Goal: Navigation & Orientation: Find specific page/section

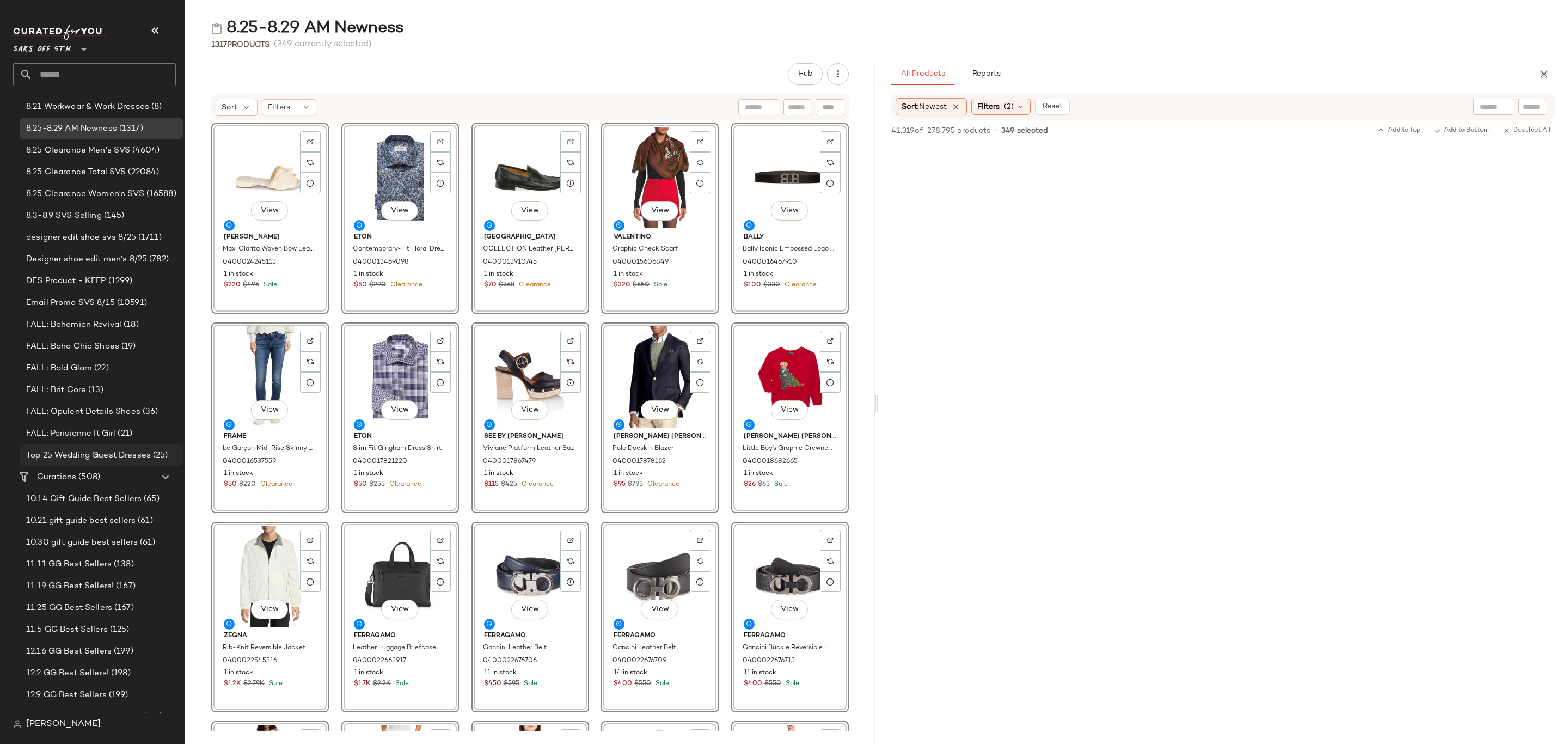
scroll to position [245, 0]
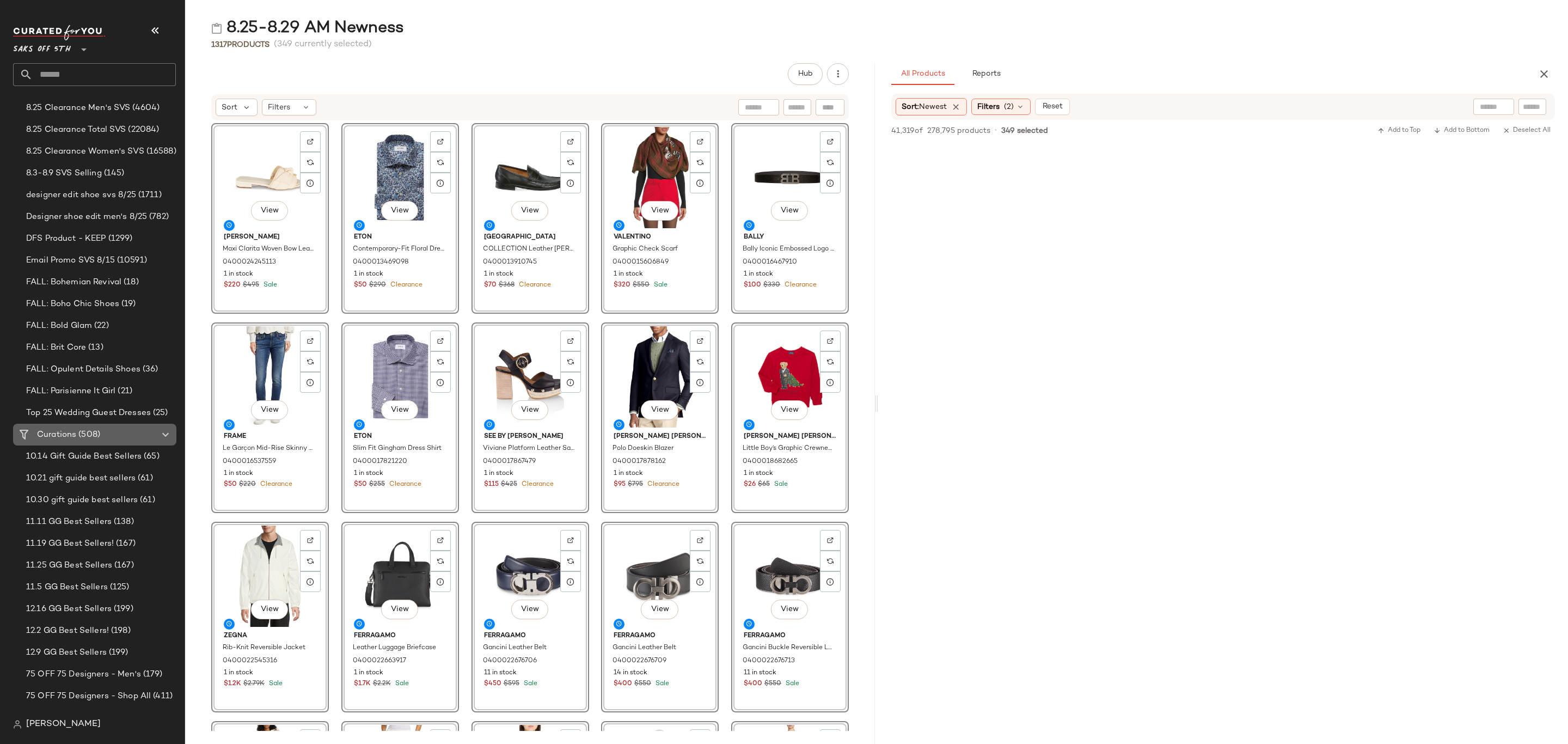
click at [105, 433] on div "Curations (508)" at bounding box center [95, 435] width 123 height 13
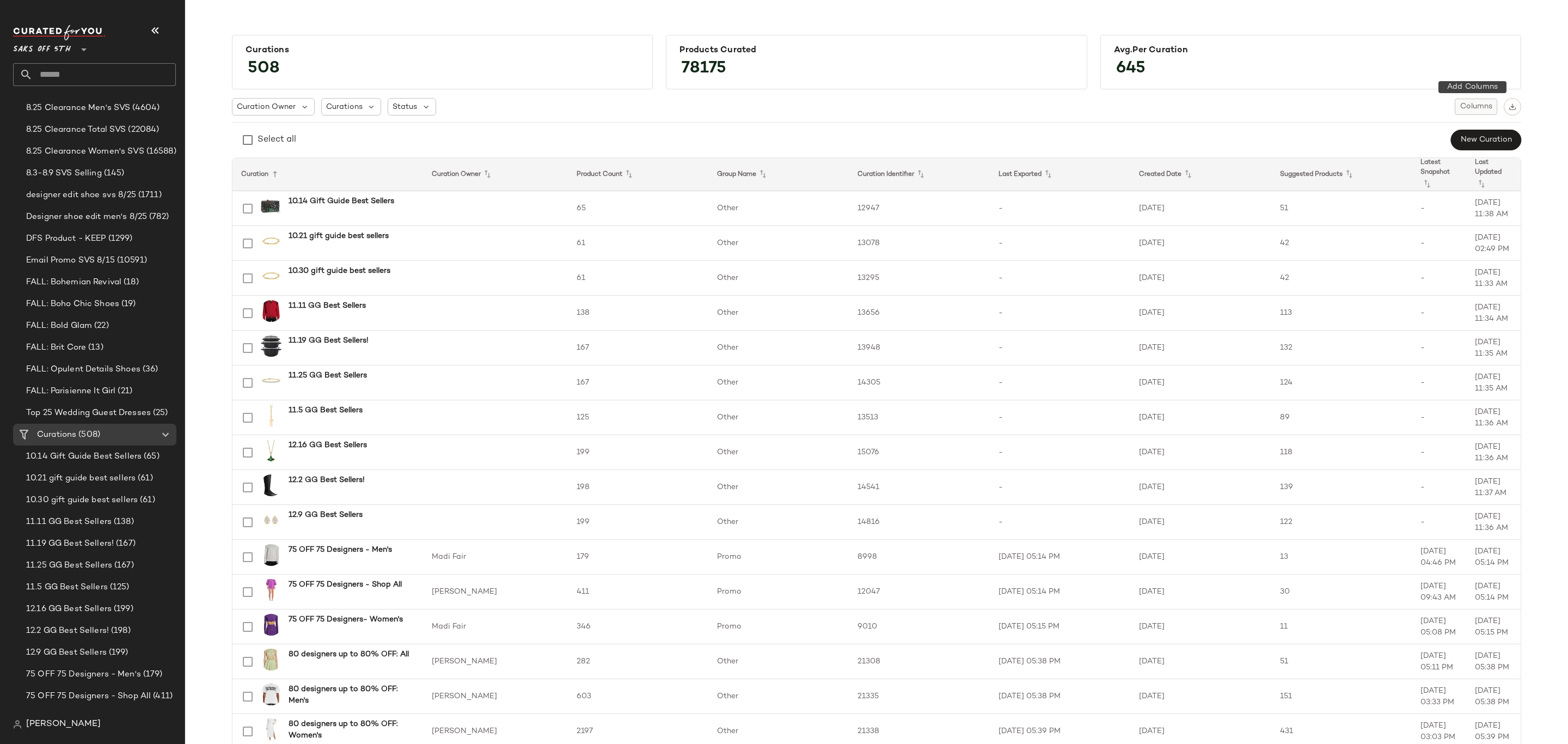
click at [1473, 104] on span "Columns" at bounding box center [1476, 107] width 33 height 9
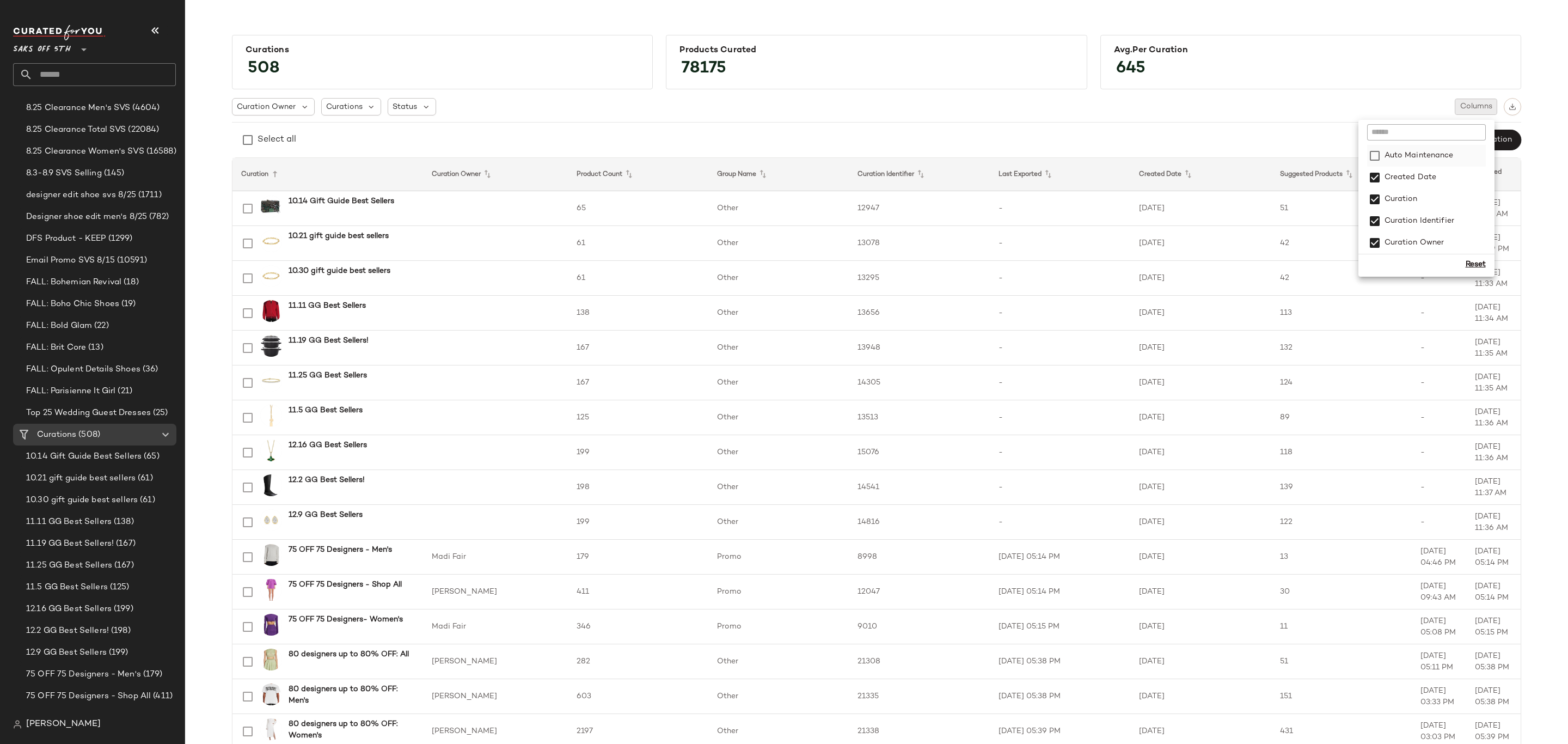
click at [1407, 159] on label "Auto Maintenance" at bounding box center [1418, 156] width 71 height 22
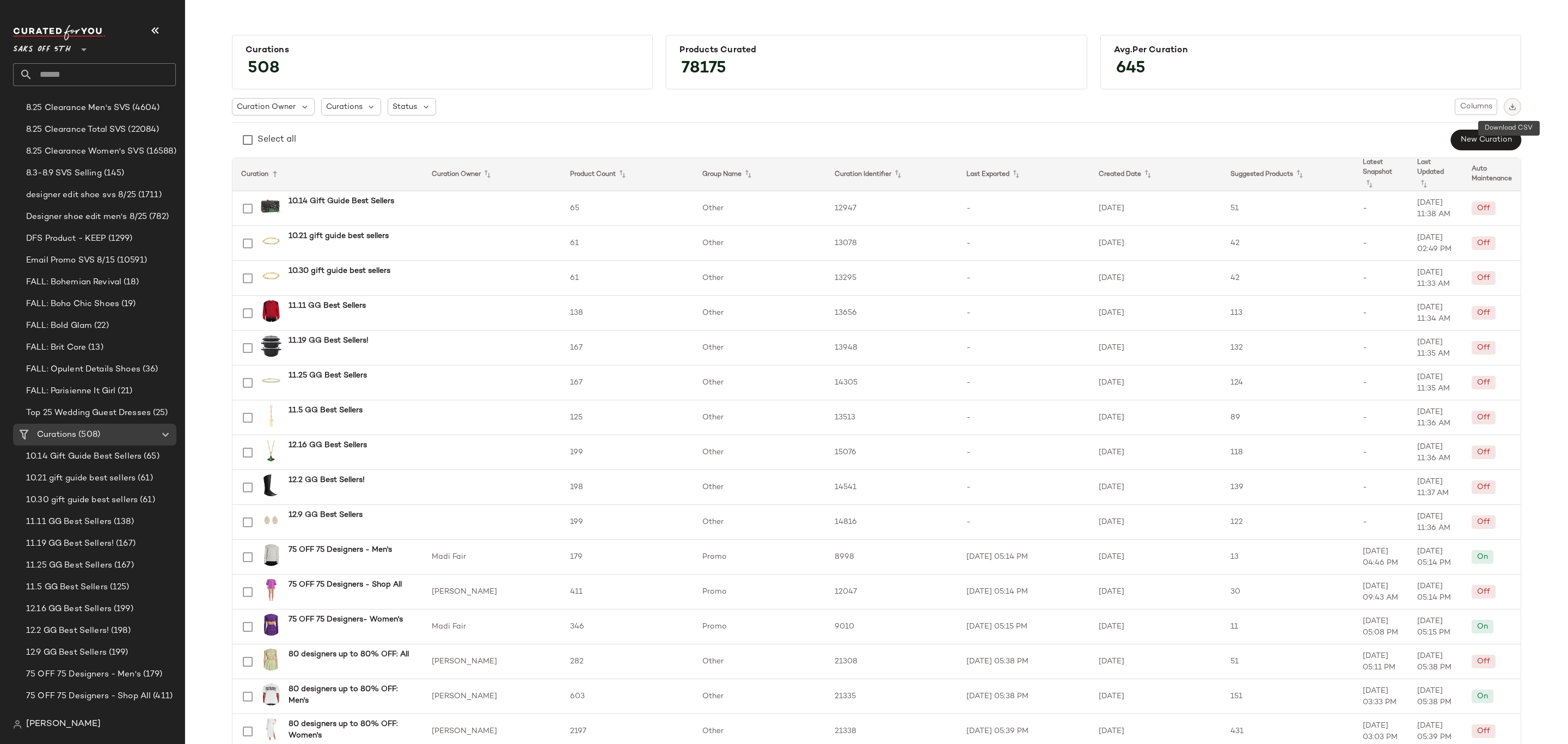
click at [1514, 106] on button "button" at bounding box center [1512, 107] width 18 height 18
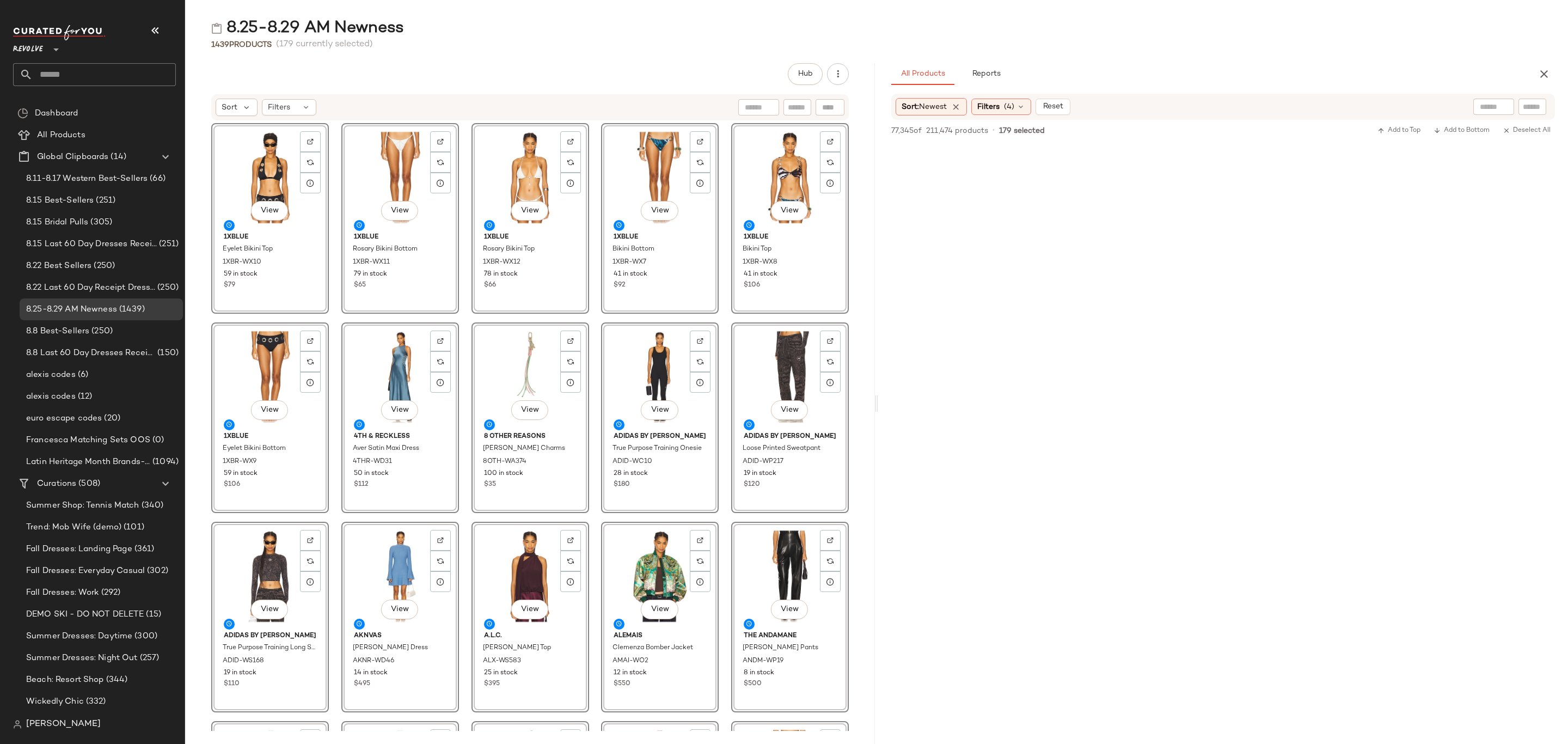
scroll to position [6943, 0]
click at [90, 485] on span "(508)" at bounding box center [88, 483] width 24 height 13
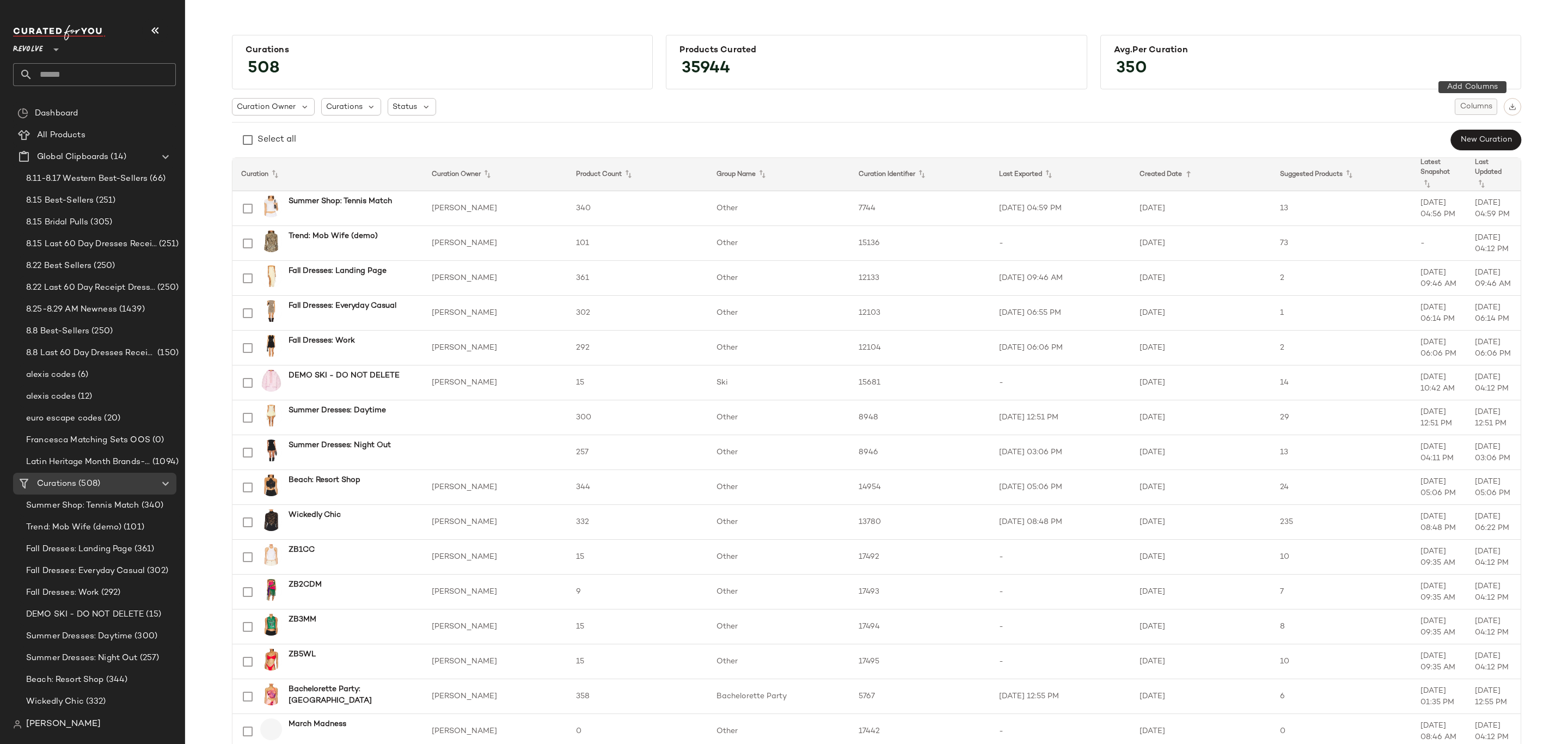
click at [1462, 111] on span "Columns" at bounding box center [1476, 107] width 33 height 9
click at [1405, 157] on label "Auto Maintenance" at bounding box center [1418, 156] width 71 height 22
click at [1283, 99] on div "Curation Owner Curations Status Columns" at bounding box center [877, 107] width 1289 height 18
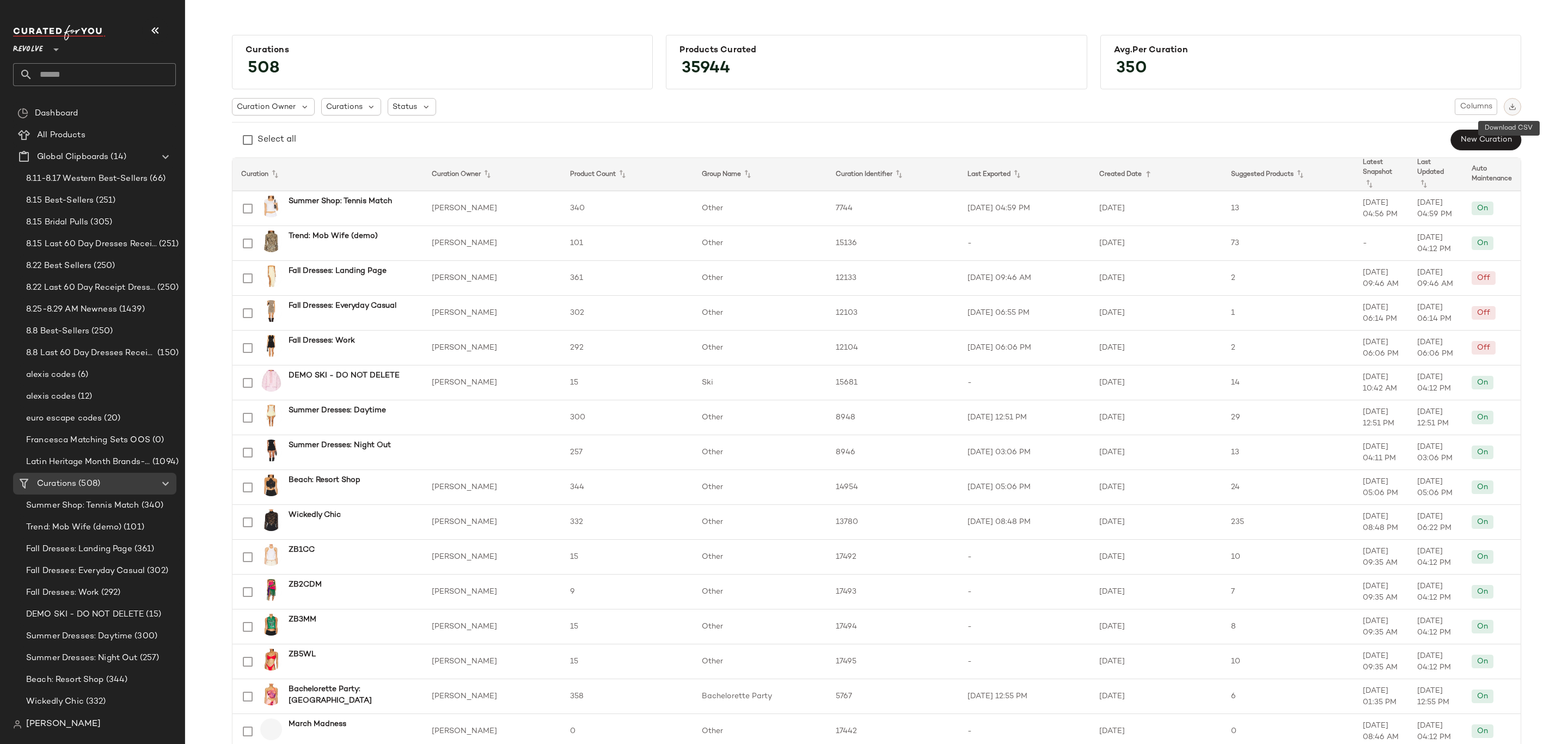
click at [1509, 107] on img "button" at bounding box center [1513, 107] width 8 height 8
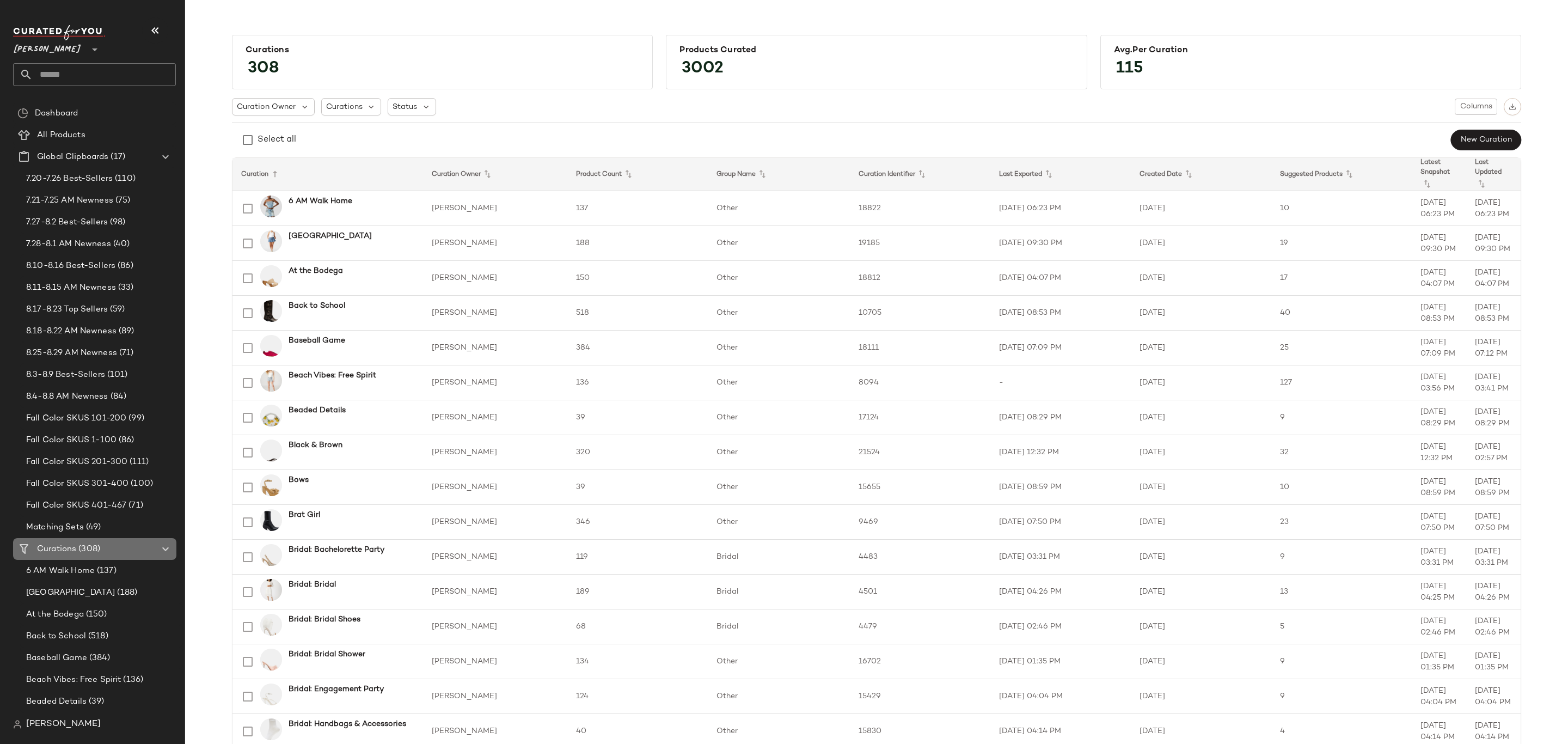
click at [91, 549] on span "(308)" at bounding box center [88, 549] width 24 height 13
click at [1488, 108] on span "Columns" at bounding box center [1476, 107] width 33 height 9
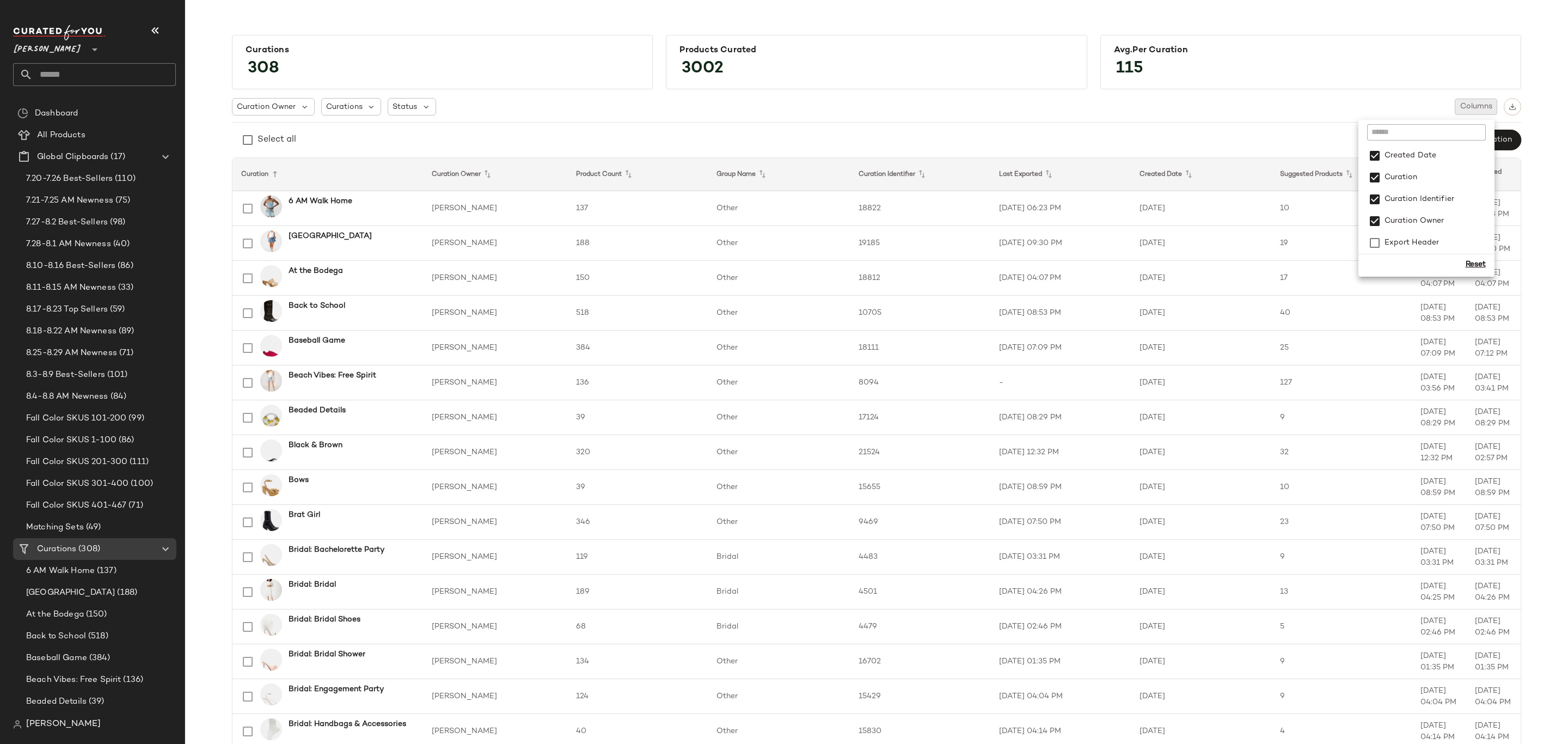
click at [1268, 119] on div "Curation Owner Curations Status Columns Select all New Curation" at bounding box center [877, 124] width 1289 height 53
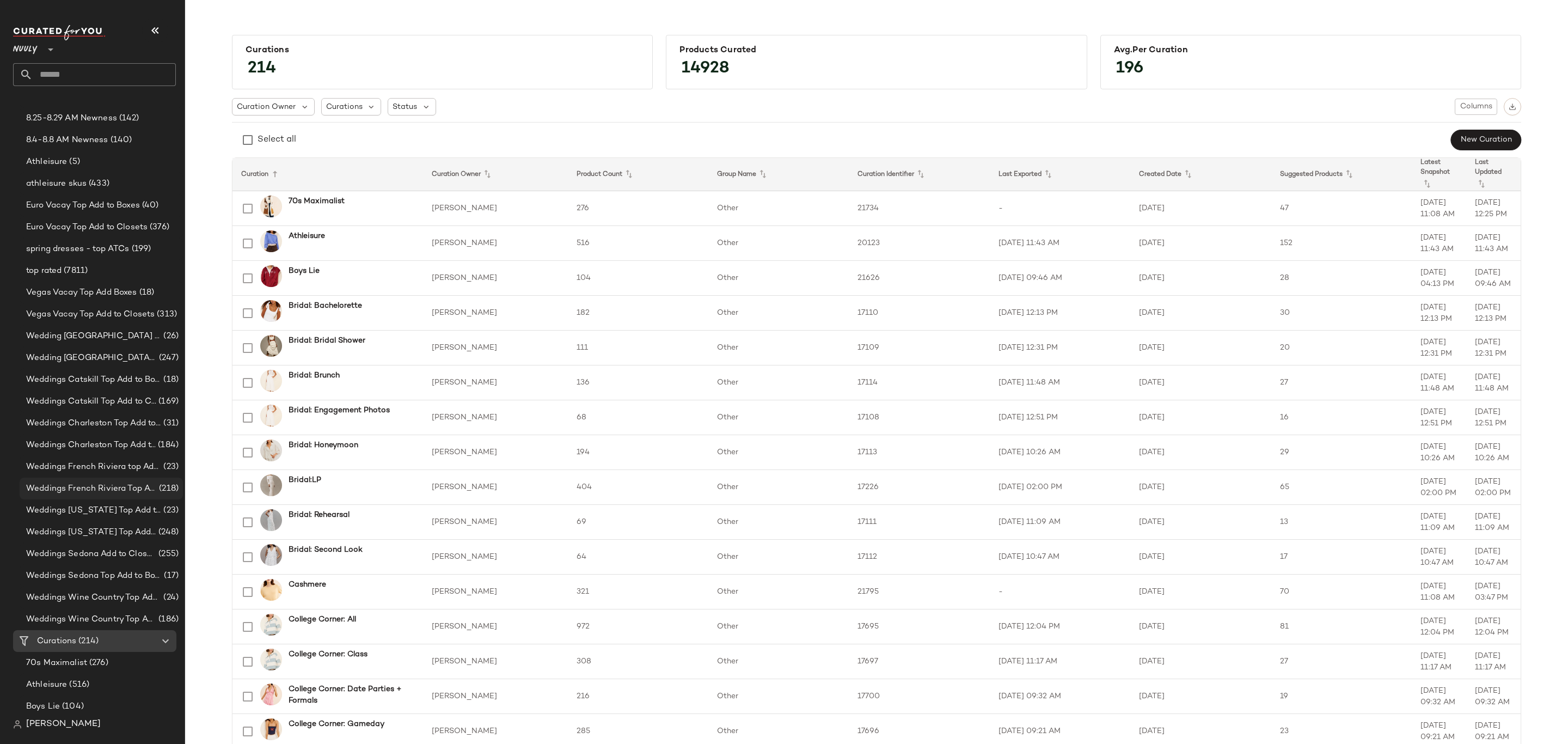
scroll to position [490, 0]
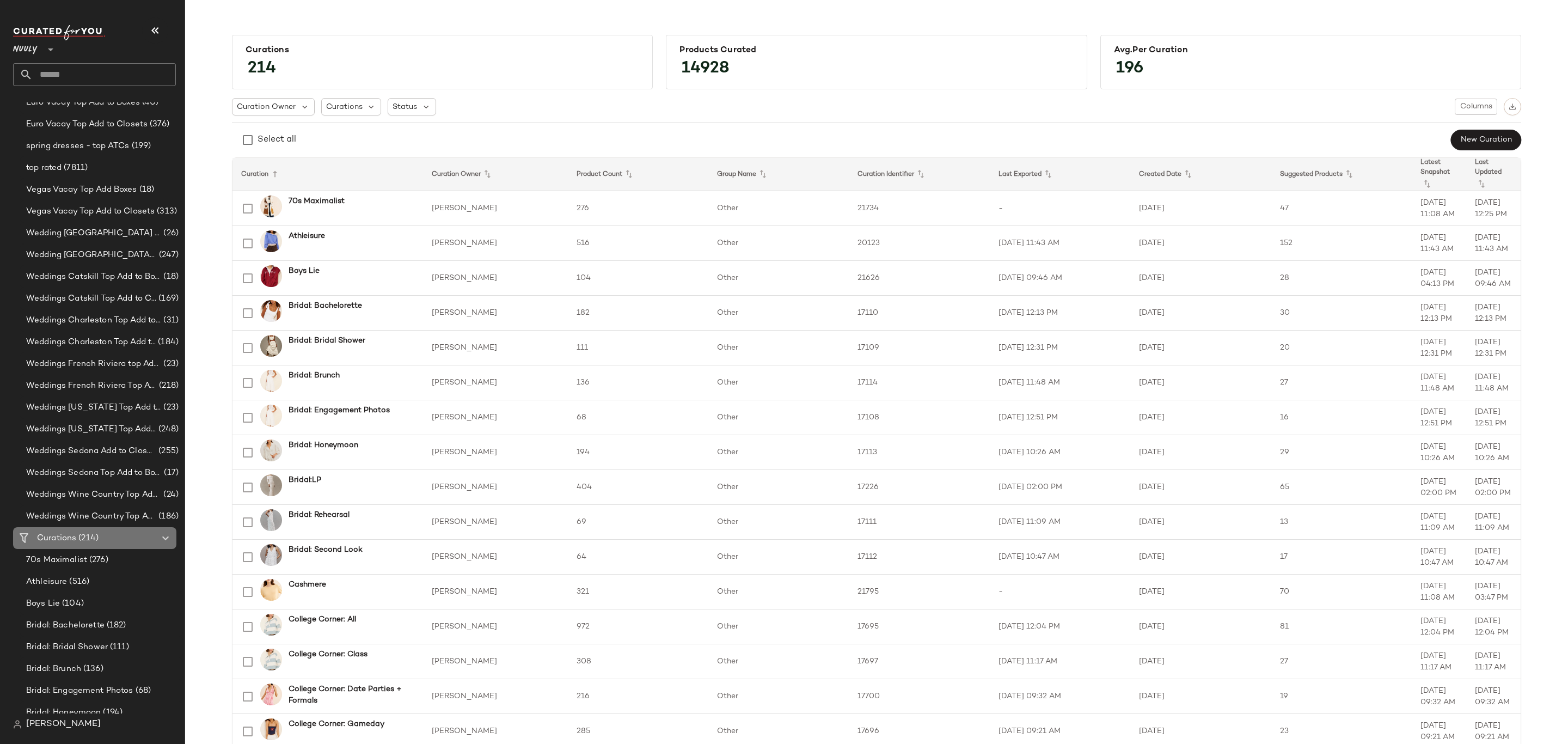
click at [92, 539] on span "(214)" at bounding box center [87, 538] width 23 height 13
click at [1473, 114] on button "Columns" at bounding box center [1476, 107] width 43 height 16
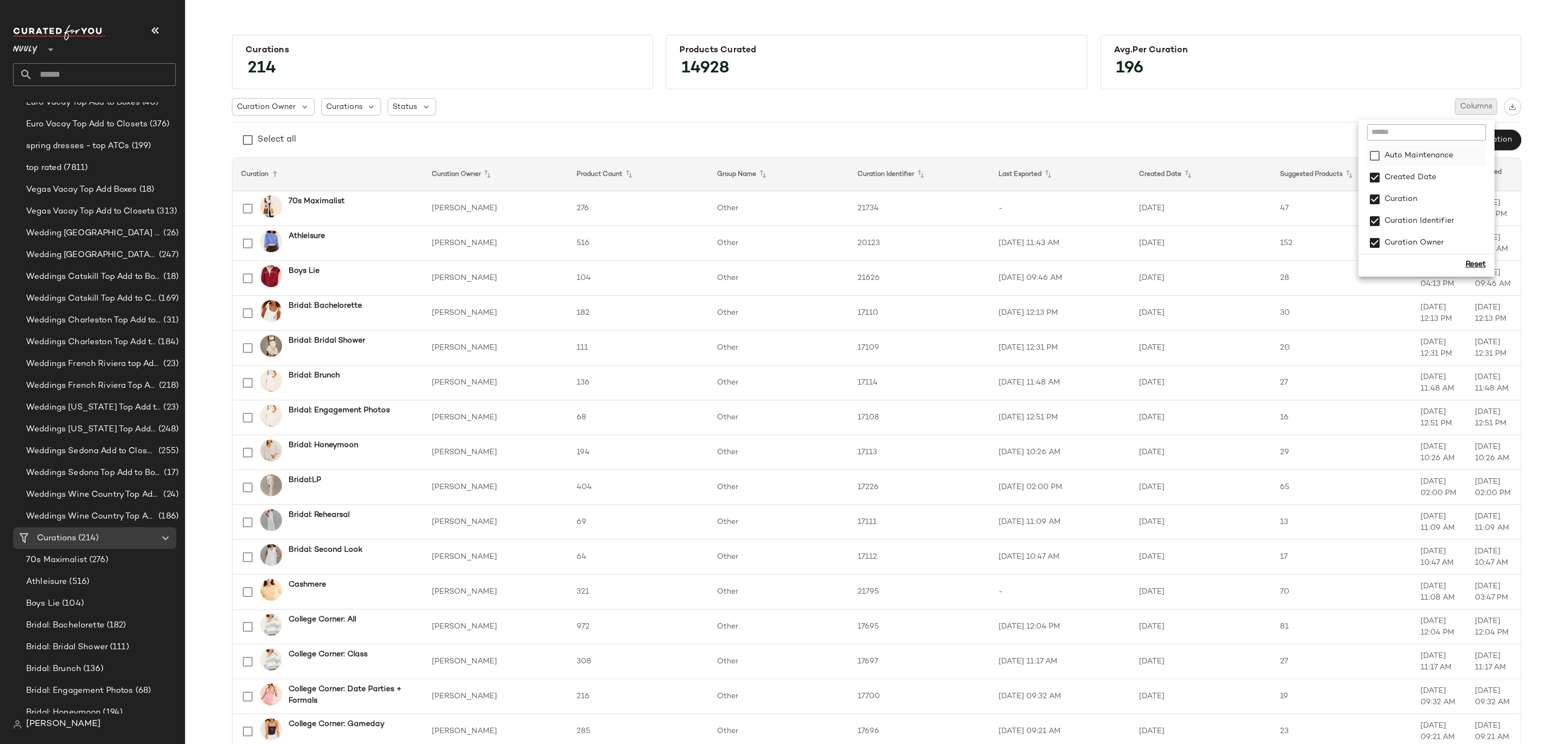
click at [1434, 157] on label "Auto Maintenance" at bounding box center [1418, 156] width 71 height 22
click at [1060, 141] on div "Select all New Curation" at bounding box center [877, 140] width 1289 height 22
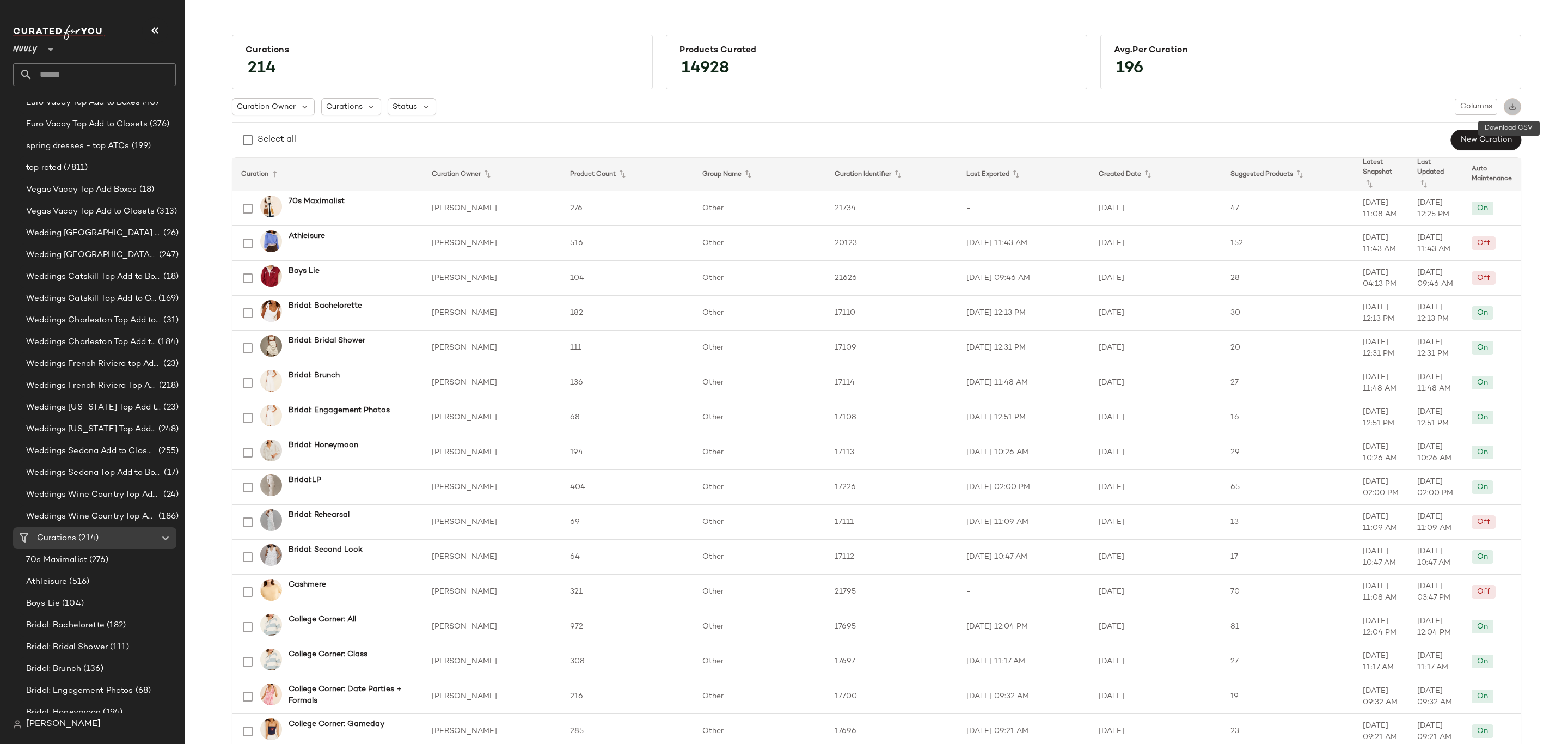
click at [1511, 105] on img "button" at bounding box center [1513, 107] width 8 height 8
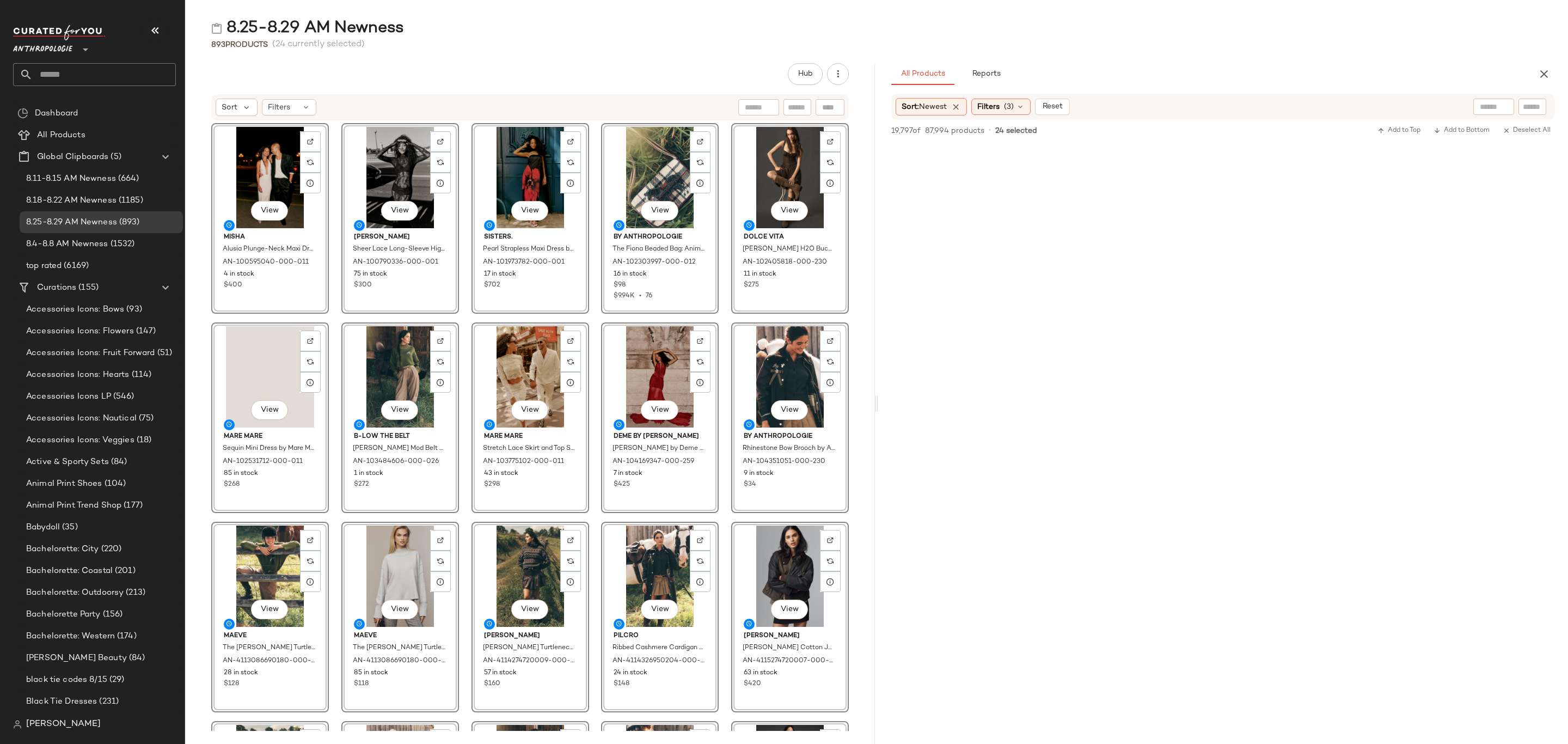
scroll to position [490, 0]
drag, startPoint x: 110, startPoint y: 290, endPoint x: 152, endPoint y: 2, distance: 291.0
click at [110, 291] on div "Curations (155)" at bounding box center [95, 287] width 123 height 13
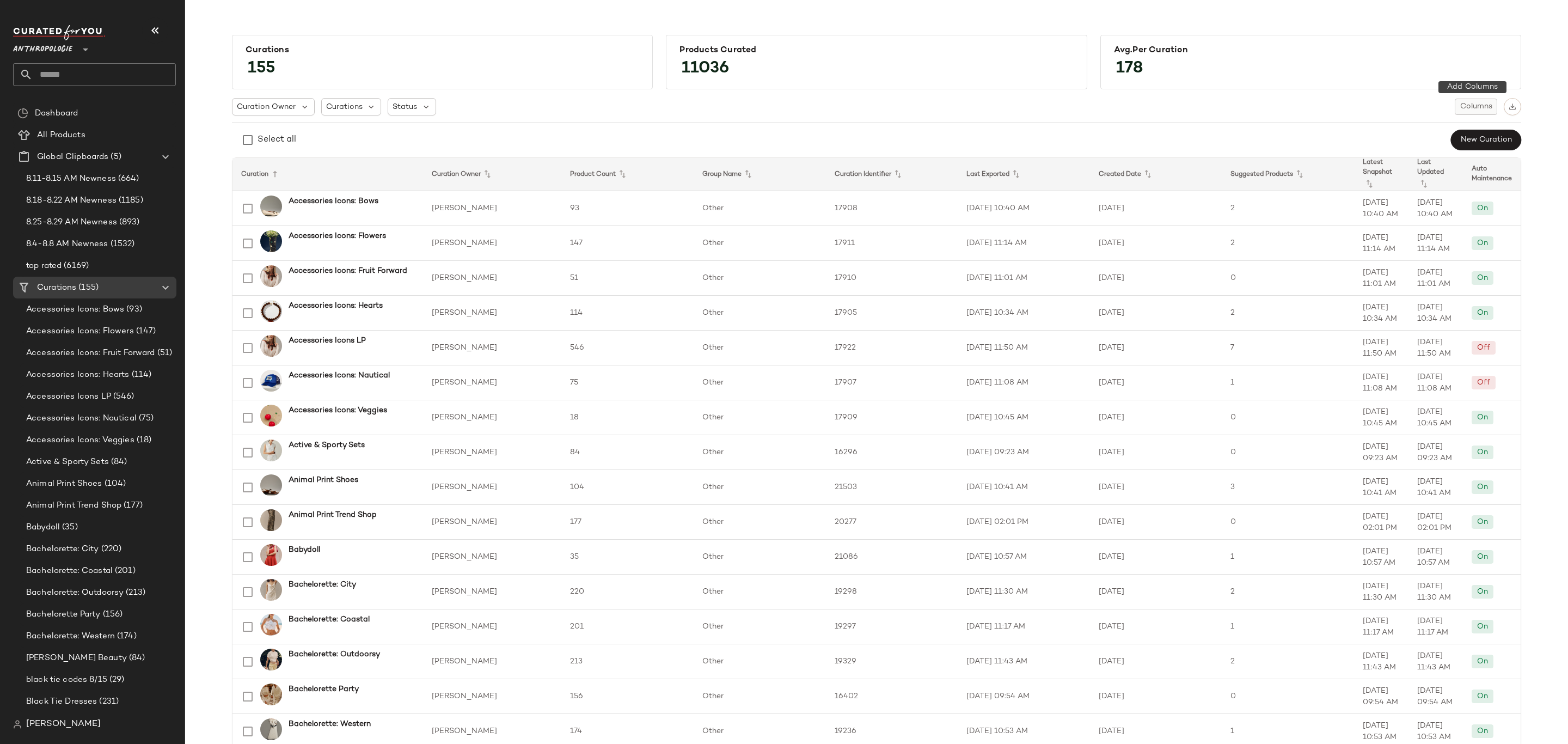
click at [1466, 110] on span "Columns" at bounding box center [1476, 107] width 33 height 9
click at [1297, 115] on div "Curation Owner Curations Status Columns Select all New Curation" at bounding box center [877, 124] width 1289 height 53
click at [1509, 108] on img "button" at bounding box center [1513, 107] width 8 height 8
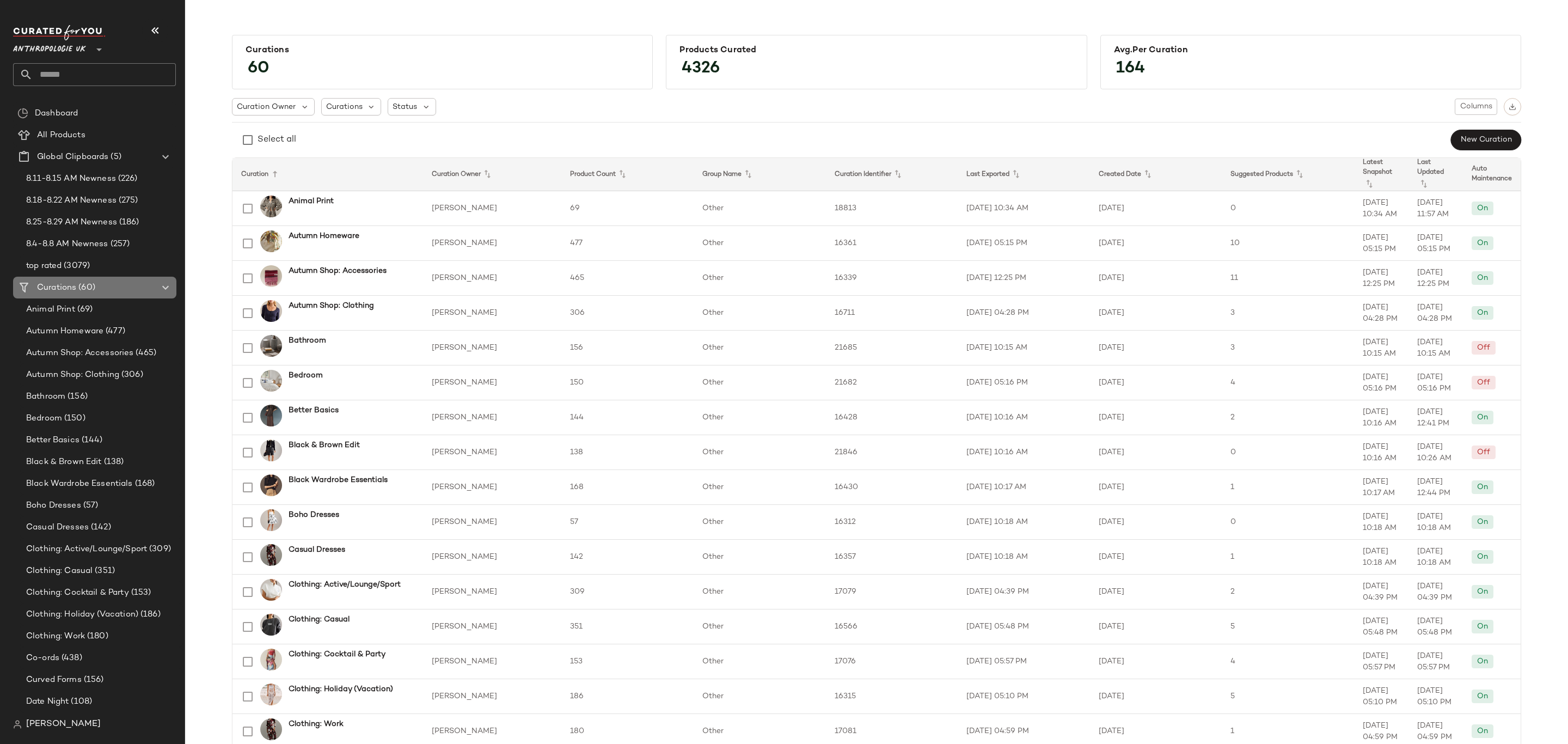
click at [97, 288] on div "Curations (60)" at bounding box center [95, 287] width 123 height 13
click at [1513, 107] on button "button" at bounding box center [1512, 107] width 18 height 18
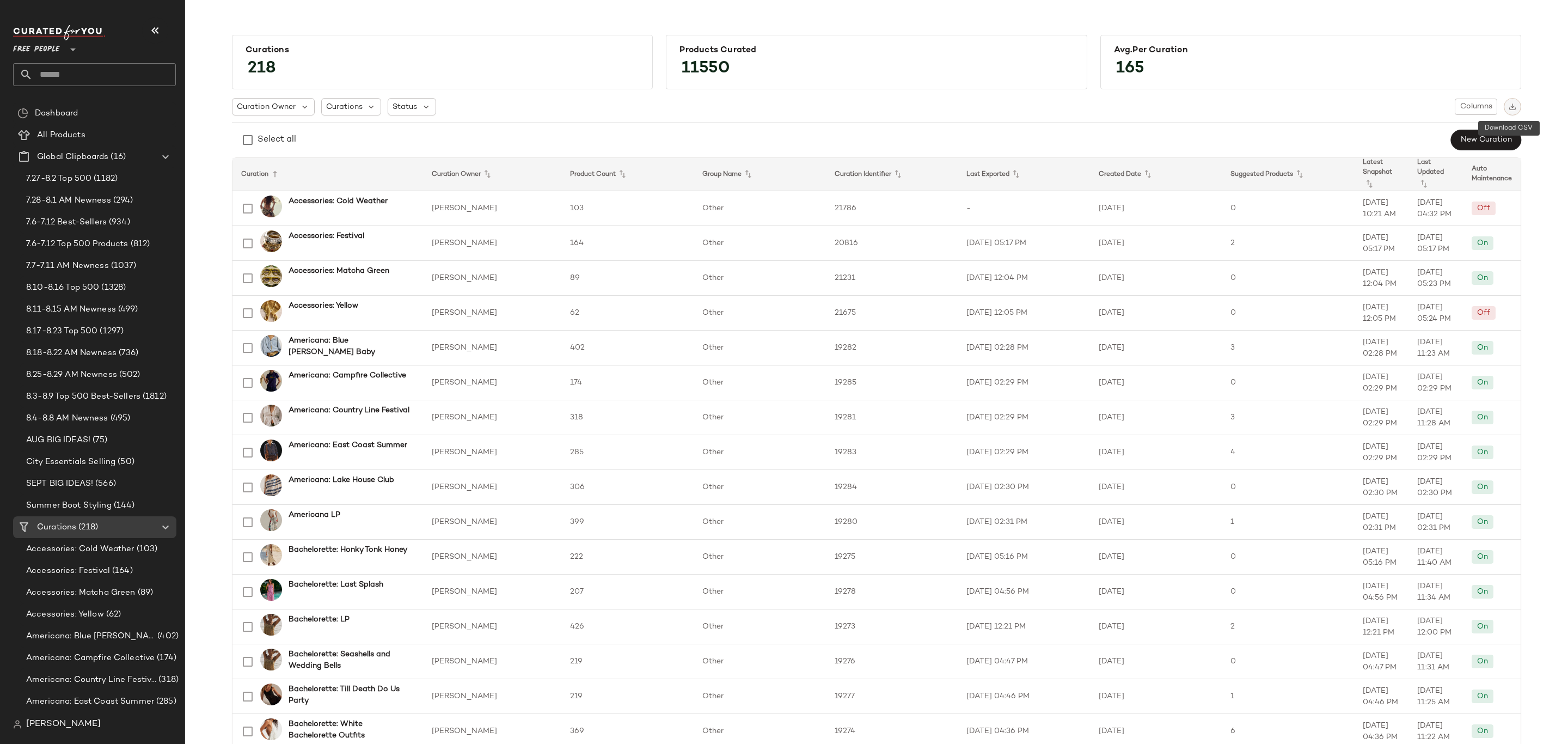
click at [1511, 108] on img "button" at bounding box center [1513, 107] width 8 height 8
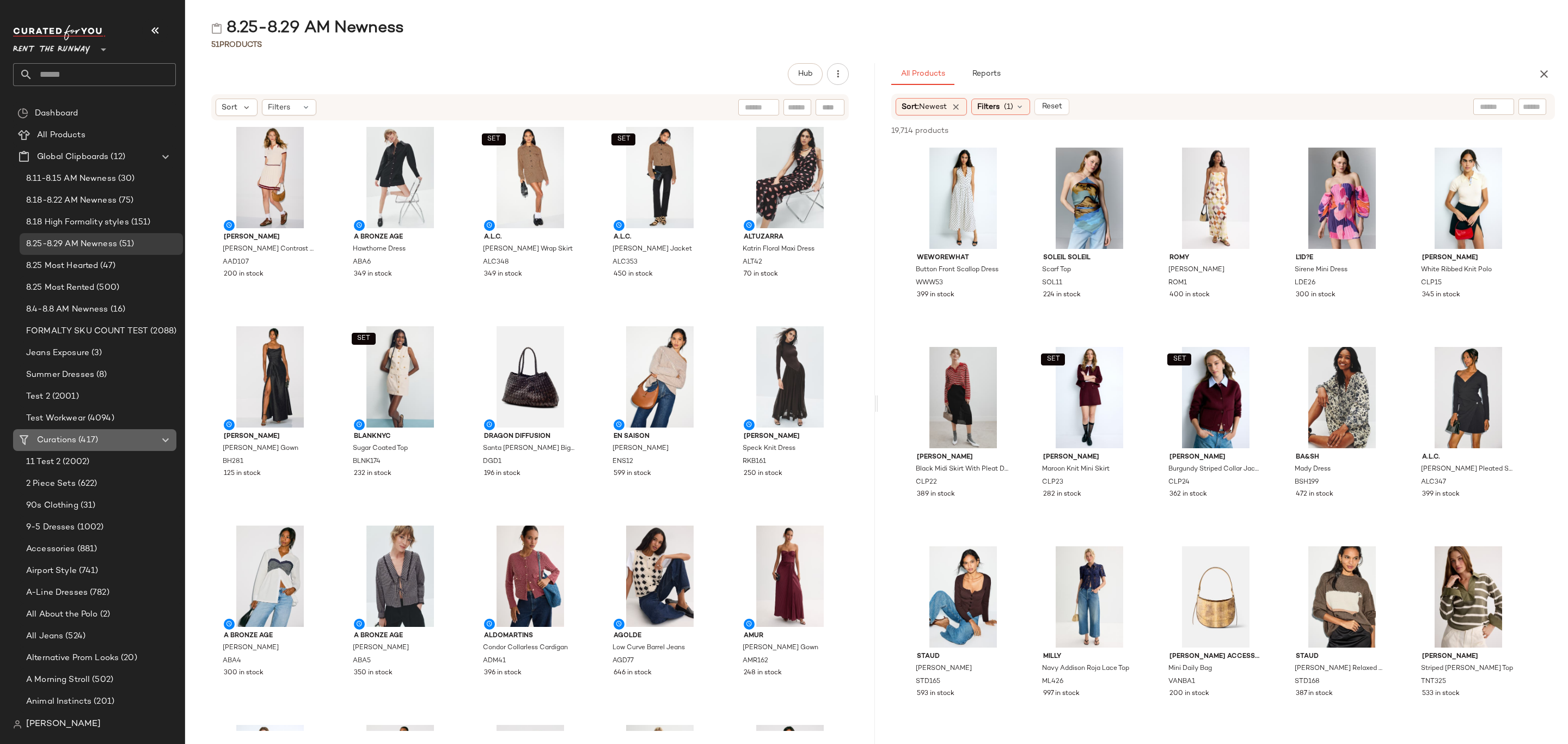
click at [94, 438] on span "(417)" at bounding box center [87, 440] width 22 height 13
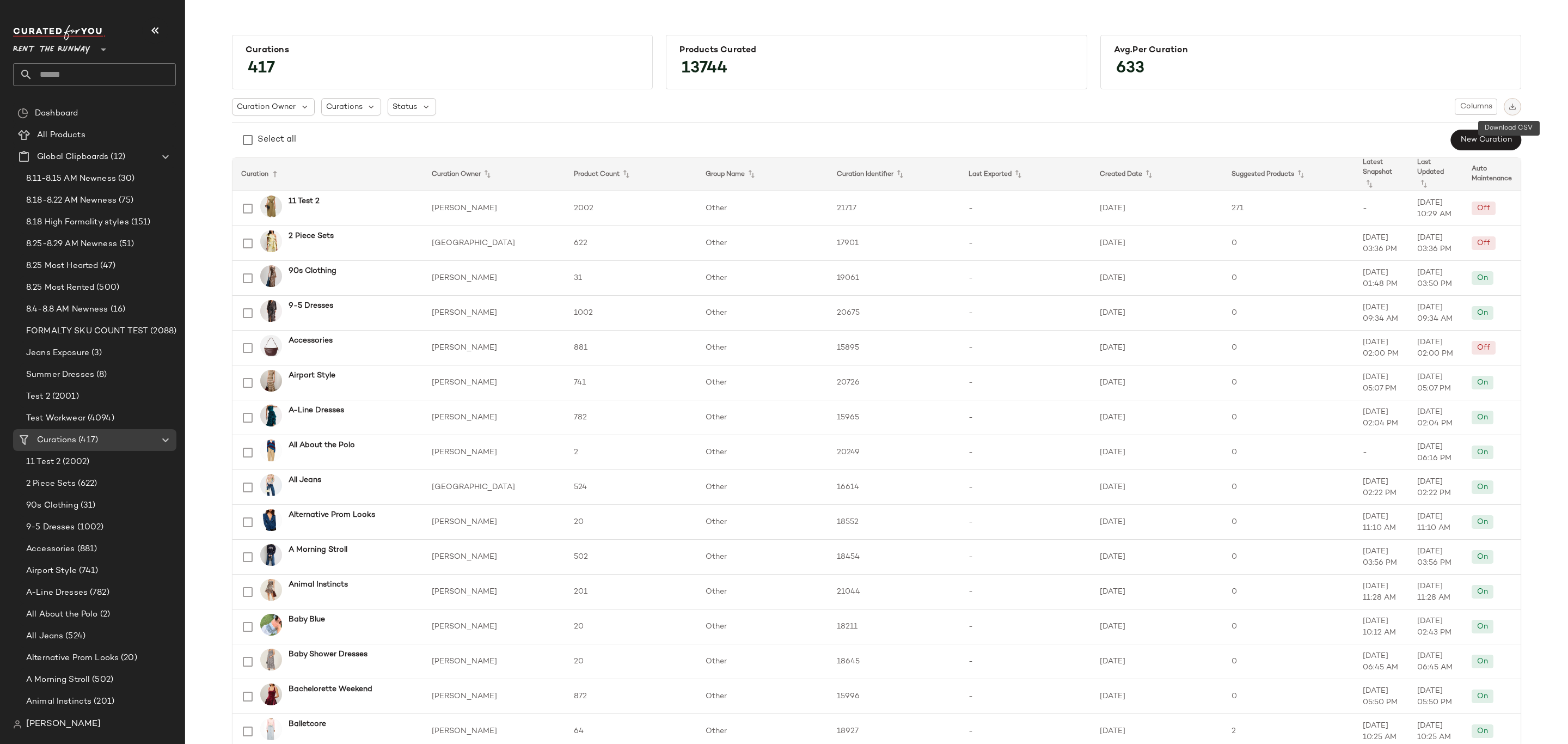
click at [1513, 105] on button "button" at bounding box center [1512, 107] width 18 height 18
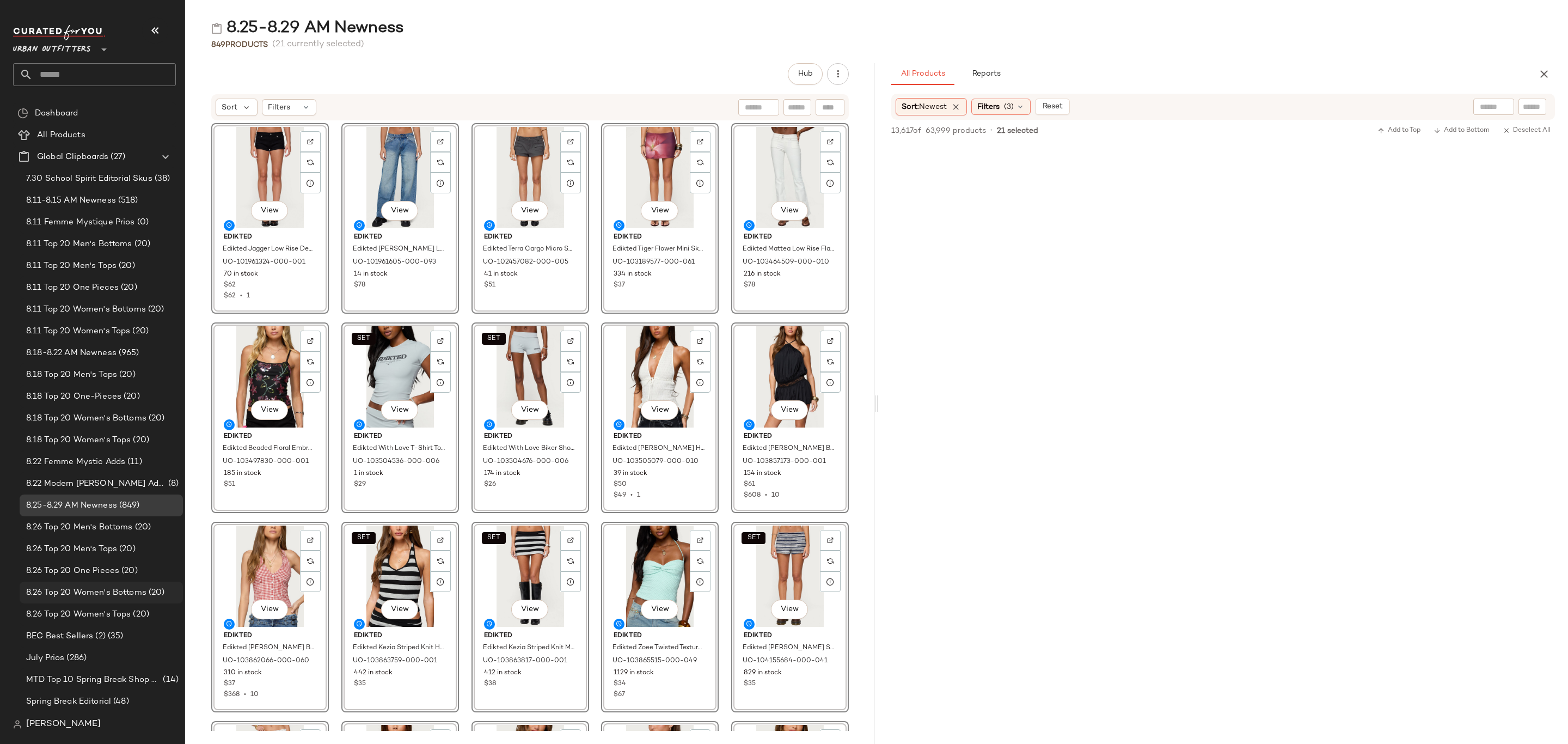
scroll to position [490, 0]
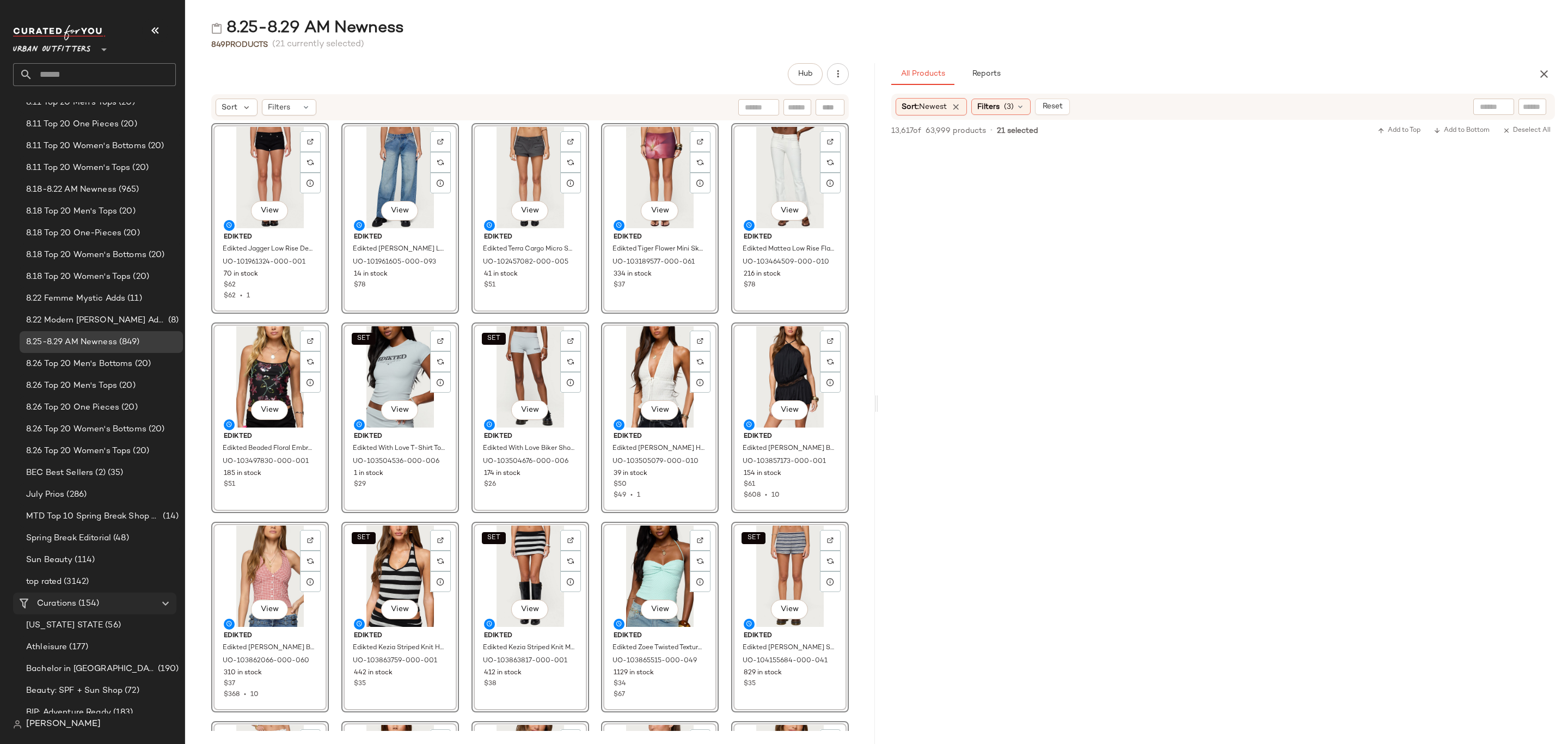
click at [80, 609] on Curations "Curations (154)" at bounding box center [94, 603] width 163 height 22
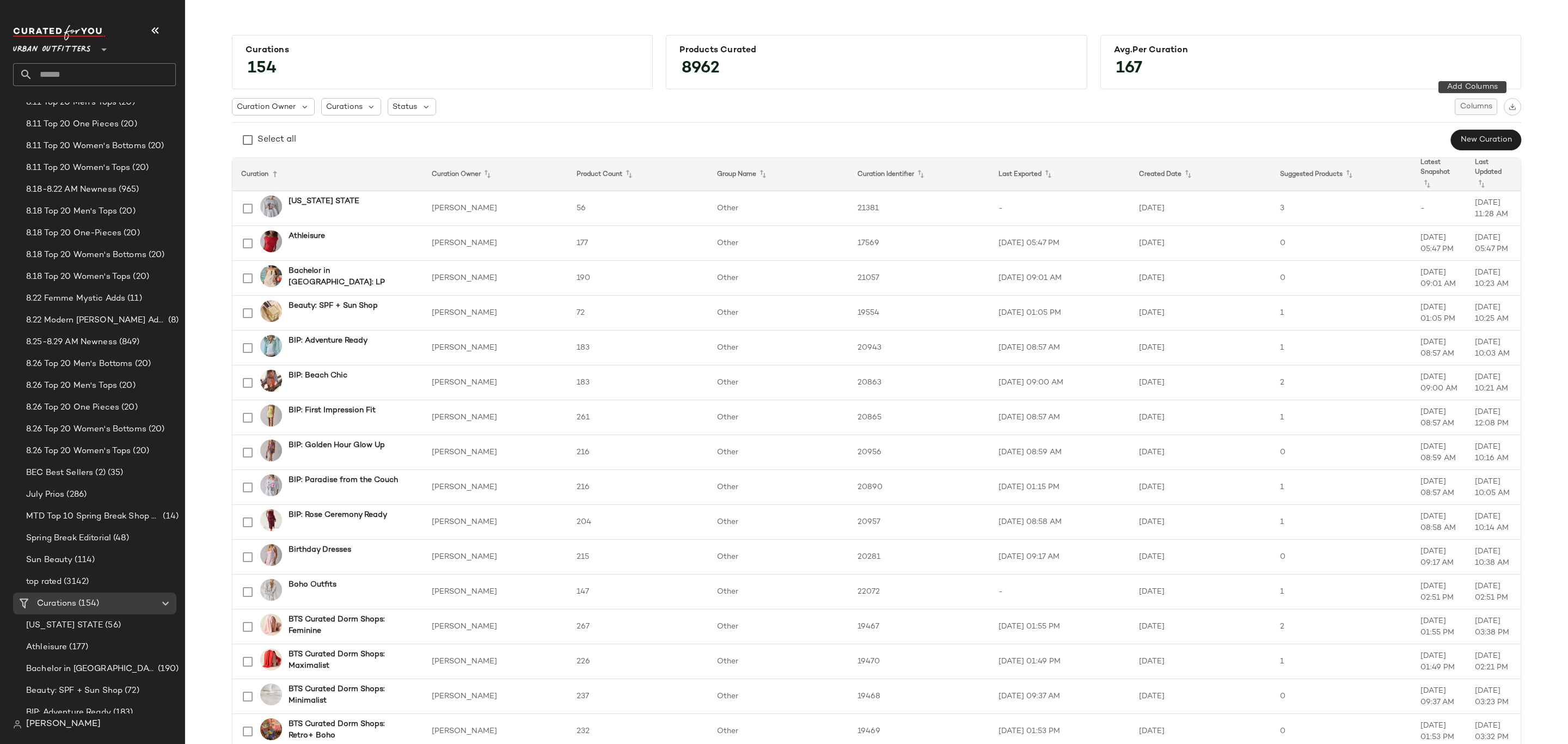
click at [1472, 107] on span "Columns" at bounding box center [1476, 107] width 33 height 9
click at [1442, 149] on label "Auto Maintenance" at bounding box center [1418, 156] width 71 height 22
click at [1370, 99] on div "Curation Owner Curations Status Columns" at bounding box center [877, 107] width 1289 height 18
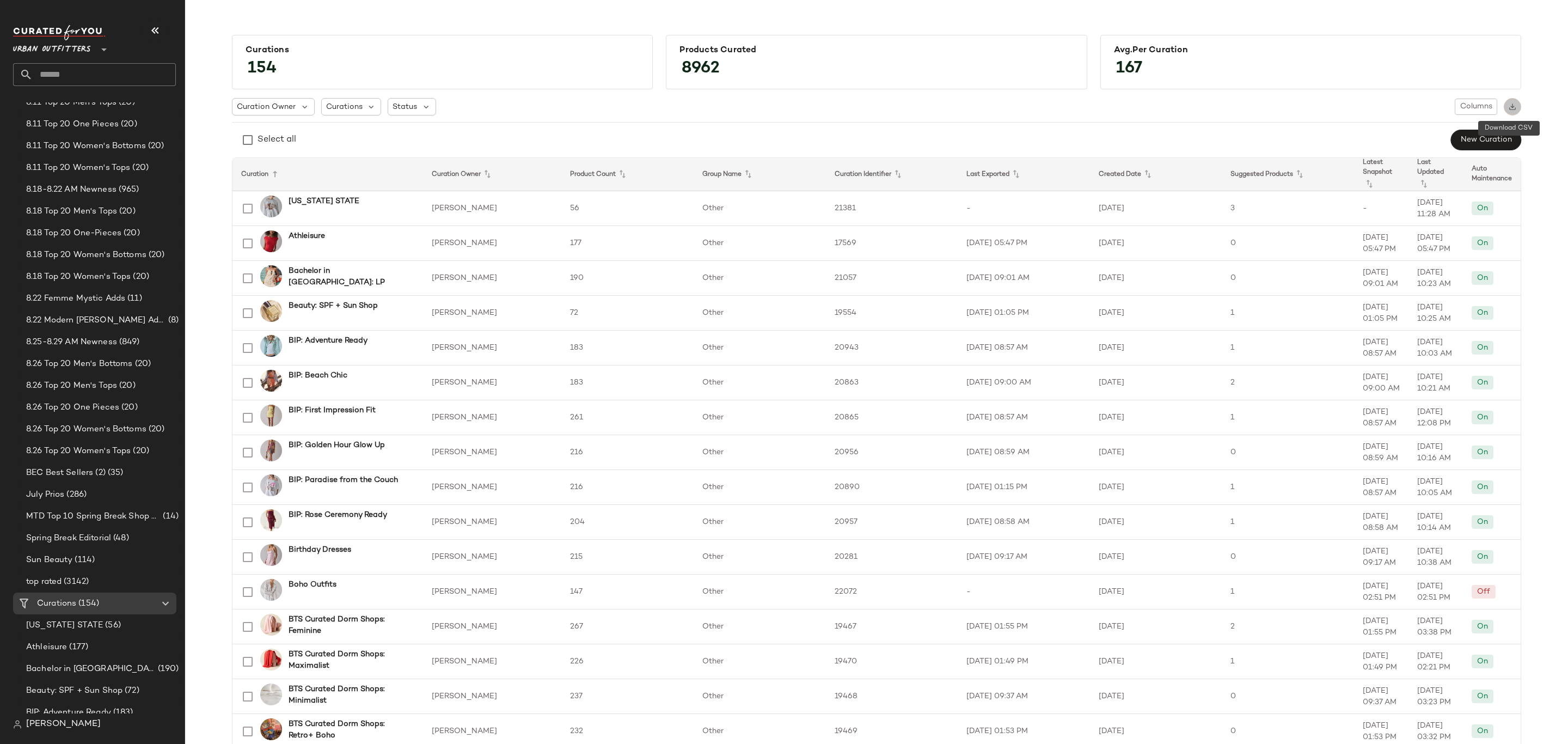
click at [1509, 105] on img "button" at bounding box center [1513, 107] width 8 height 8
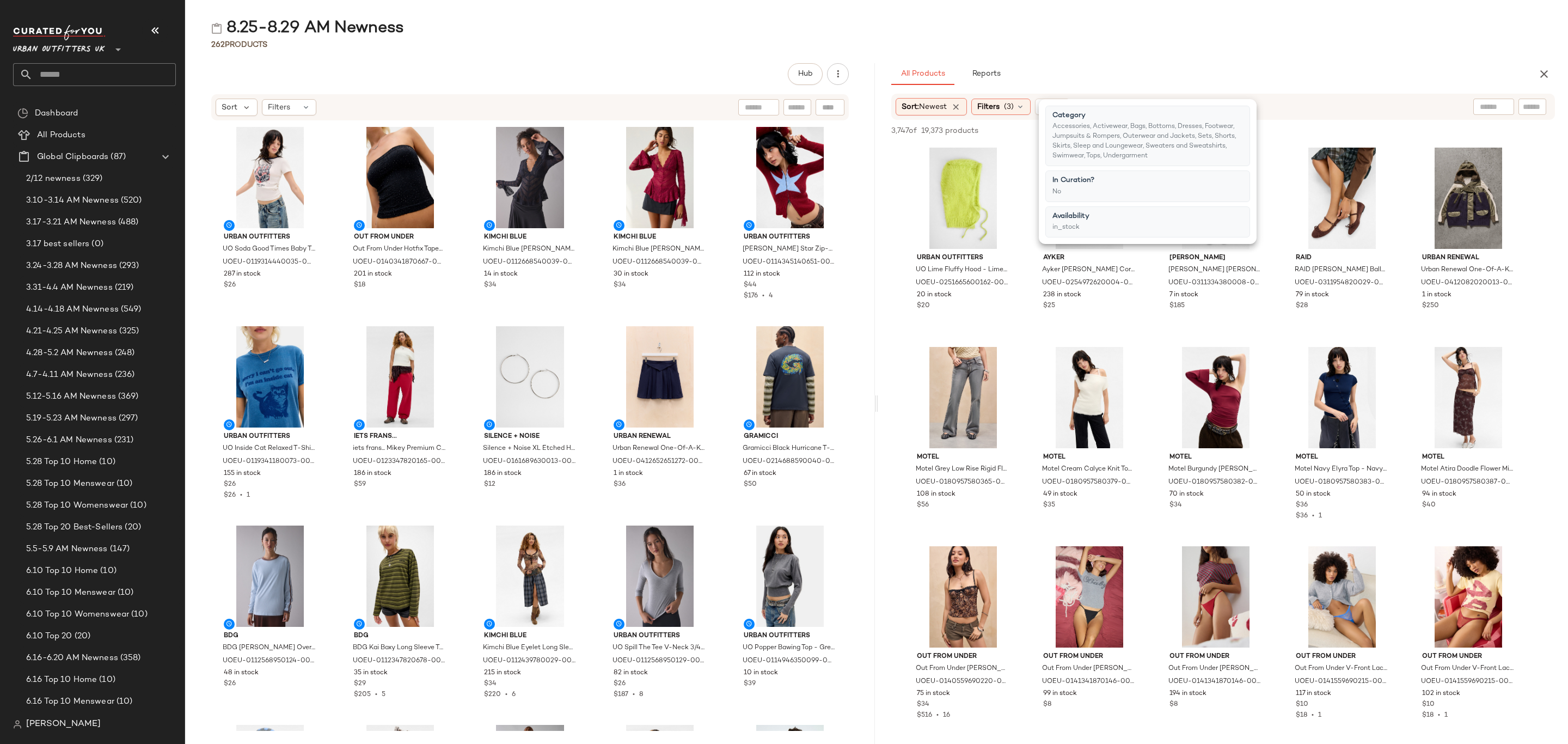
scroll to position [980, 0]
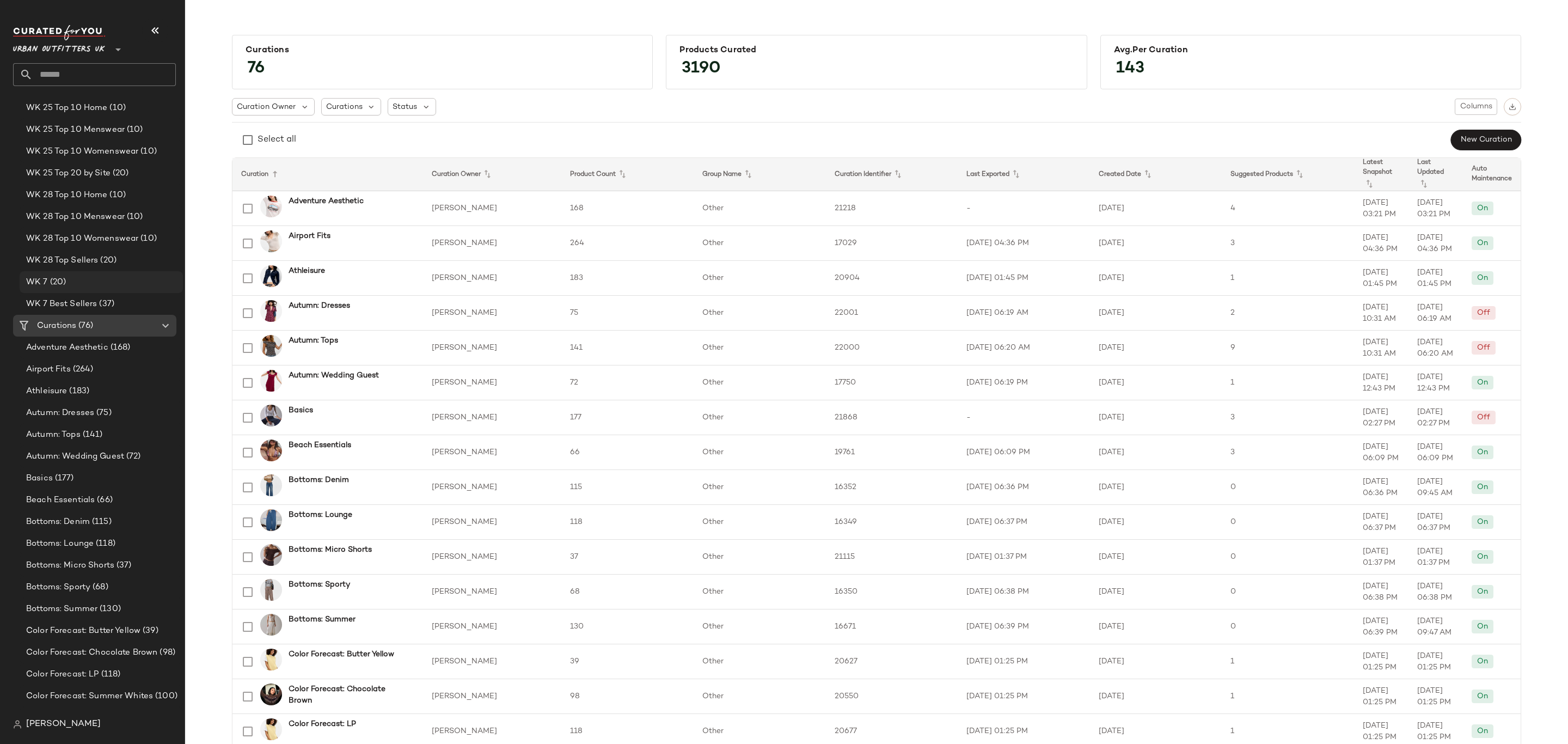
scroll to position [1421, 0]
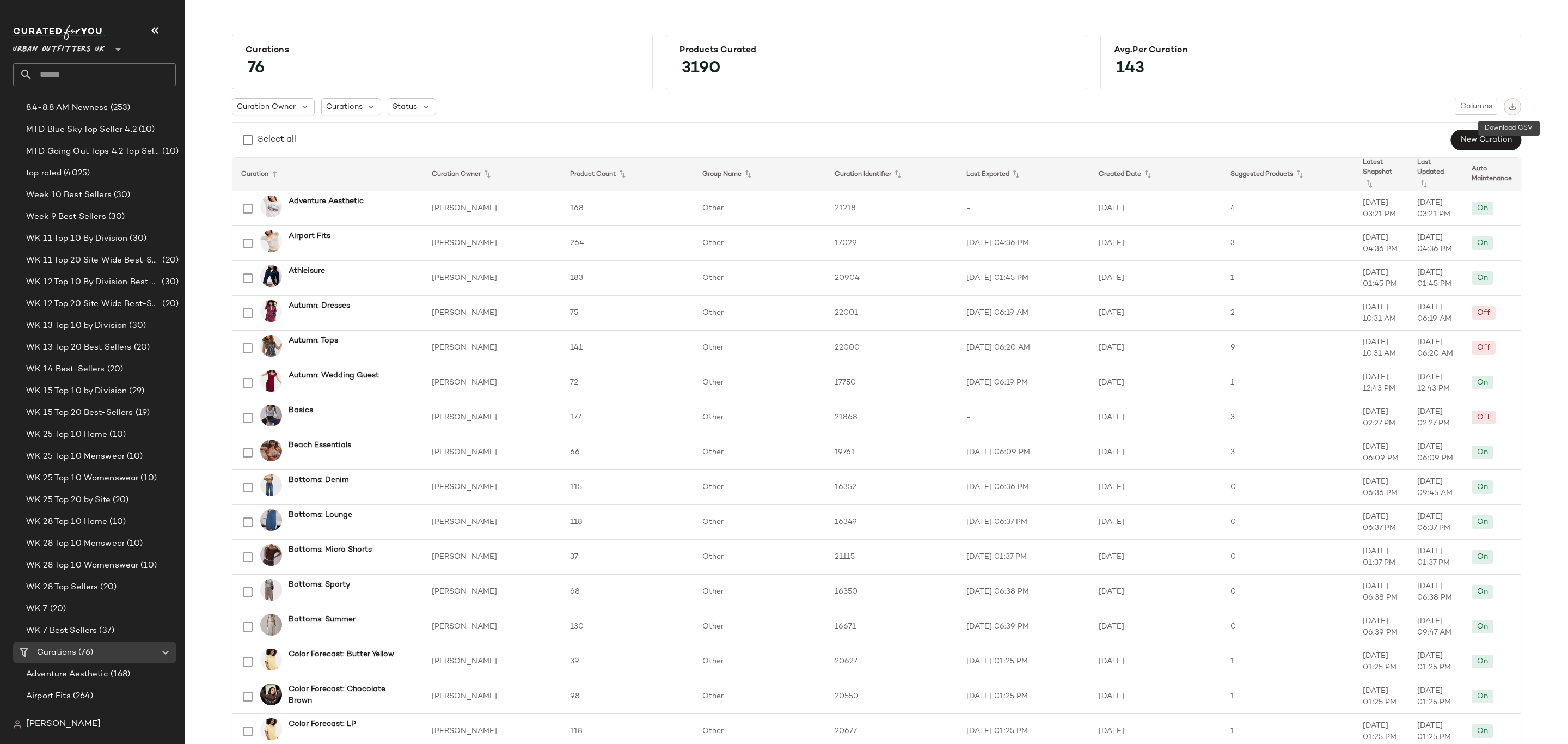
click at [1508, 101] on button "button" at bounding box center [1512, 107] width 18 height 18
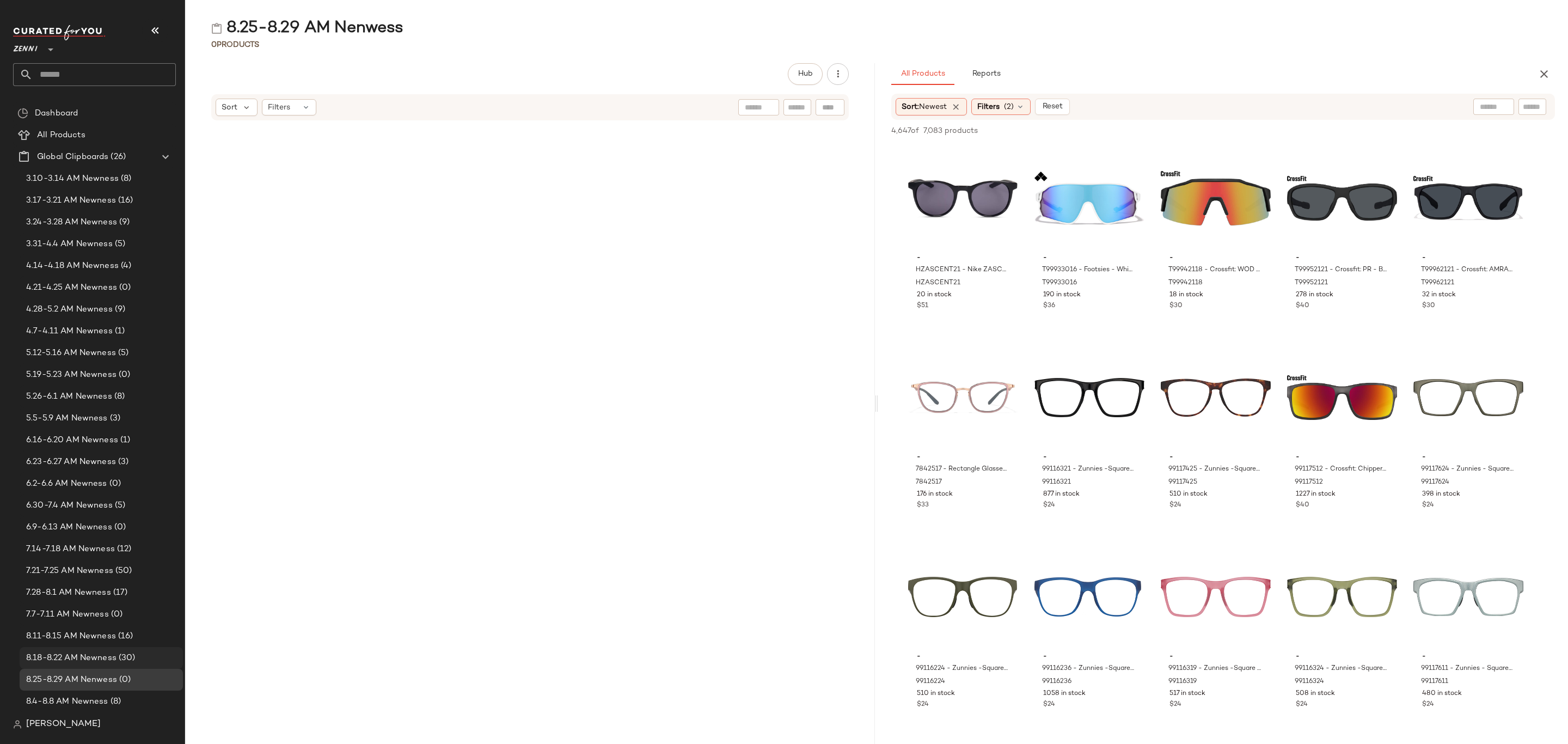
scroll to position [409, 0]
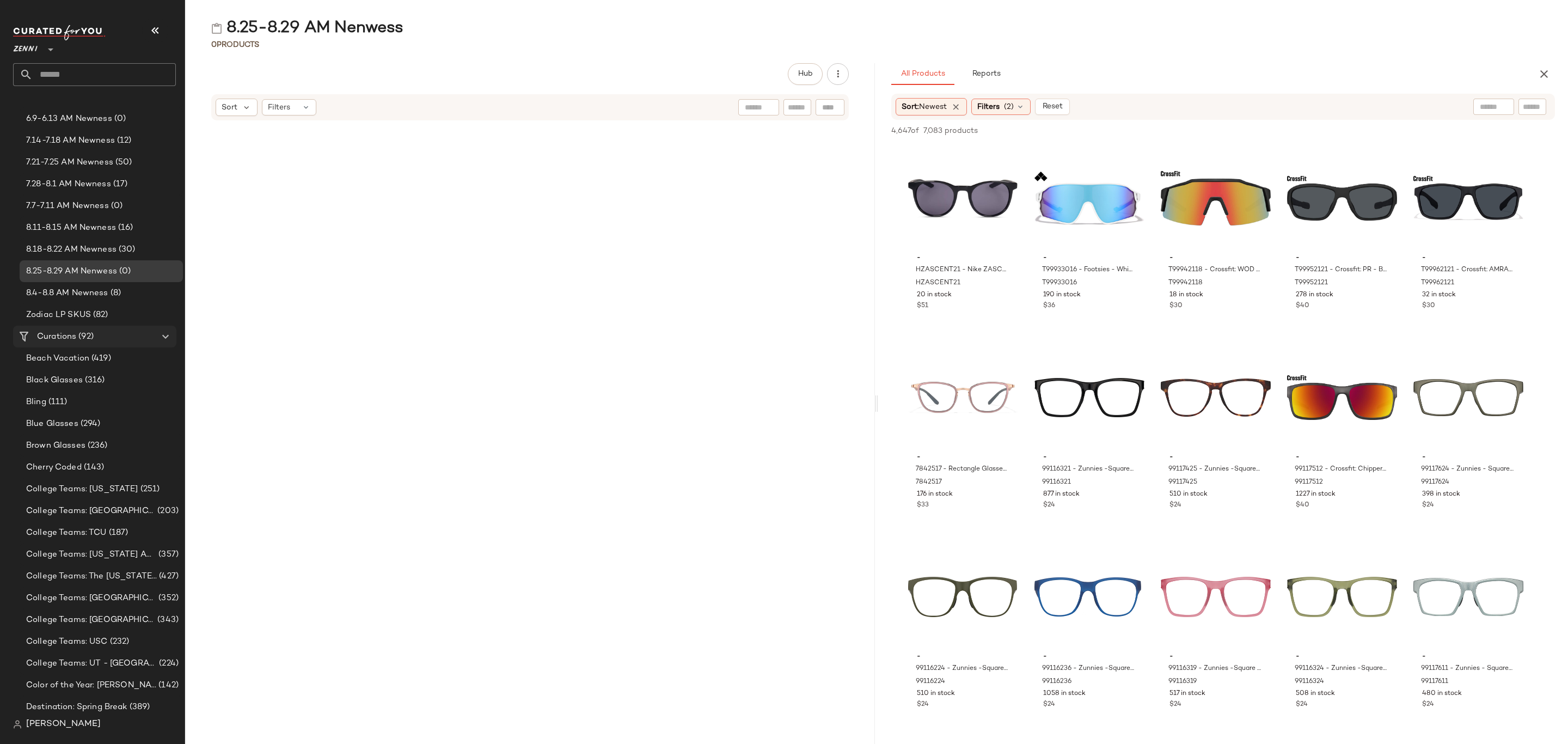
click at [87, 335] on span "(92)" at bounding box center [85, 337] width 18 height 13
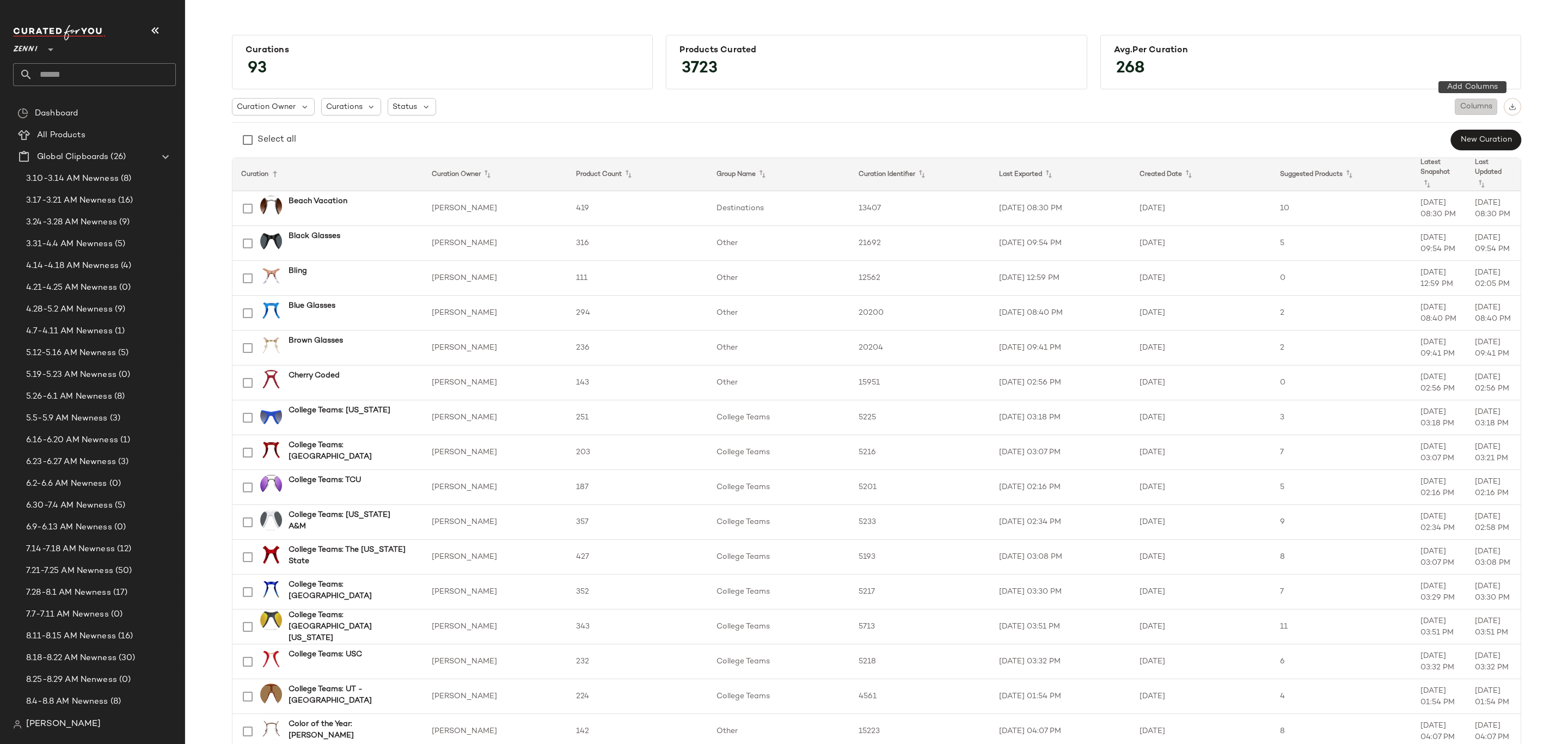
click at [1474, 108] on span "Columns" at bounding box center [1476, 107] width 33 height 9
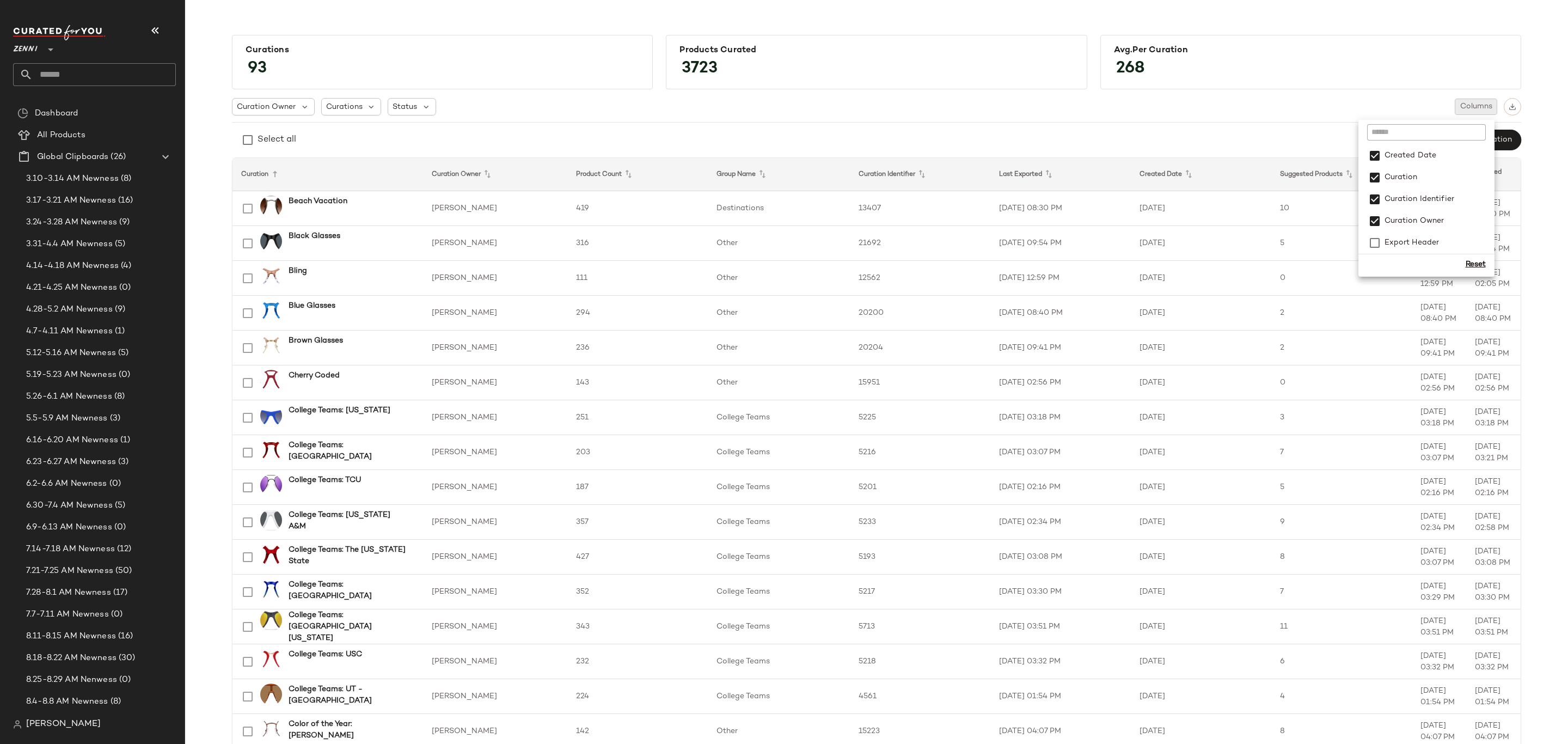
click at [1339, 98] on div "Curation Owner Curations Status Columns" at bounding box center [877, 107] width 1289 height 18
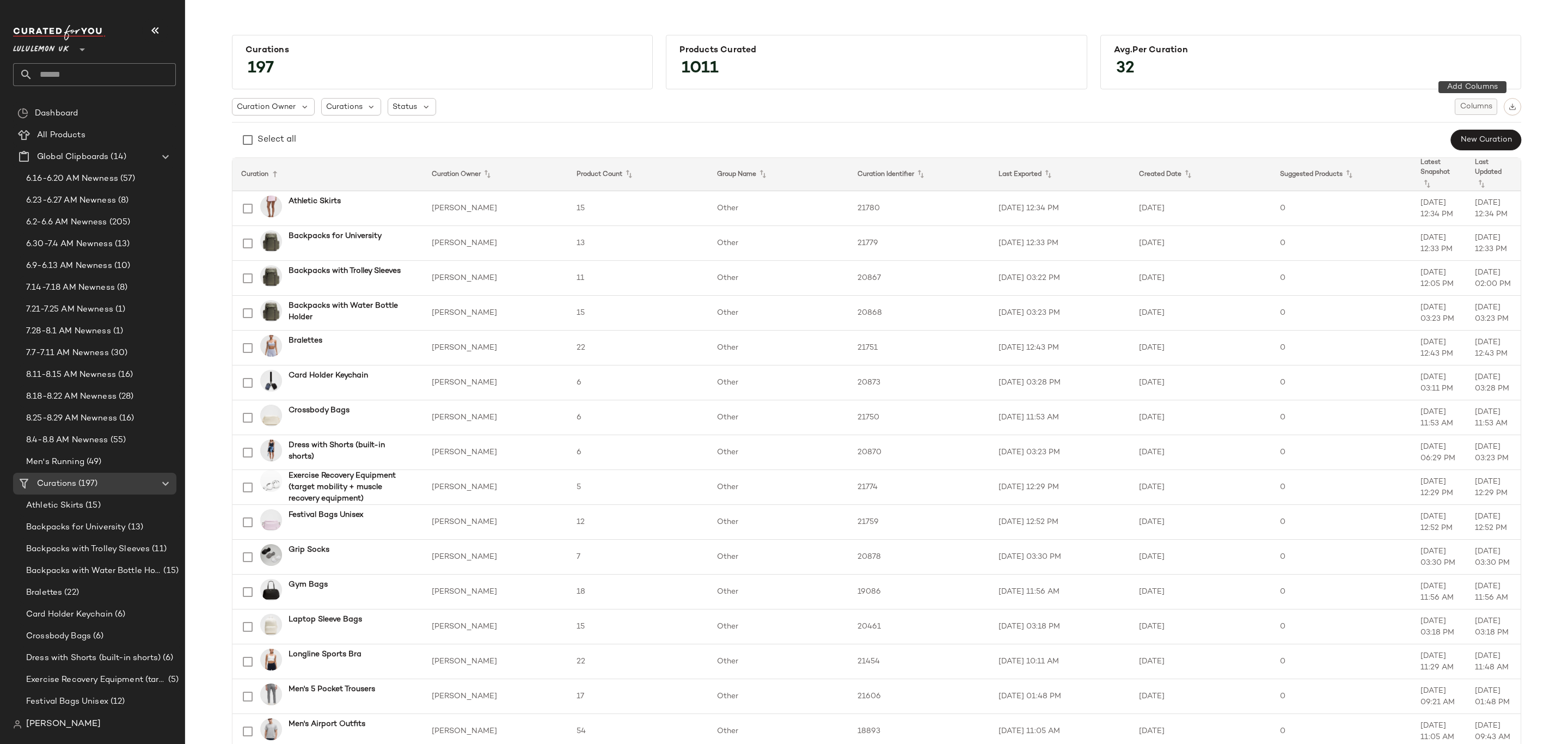
click at [1479, 108] on span "Columns" at bounding box center [1476, 107] width 33 height 9
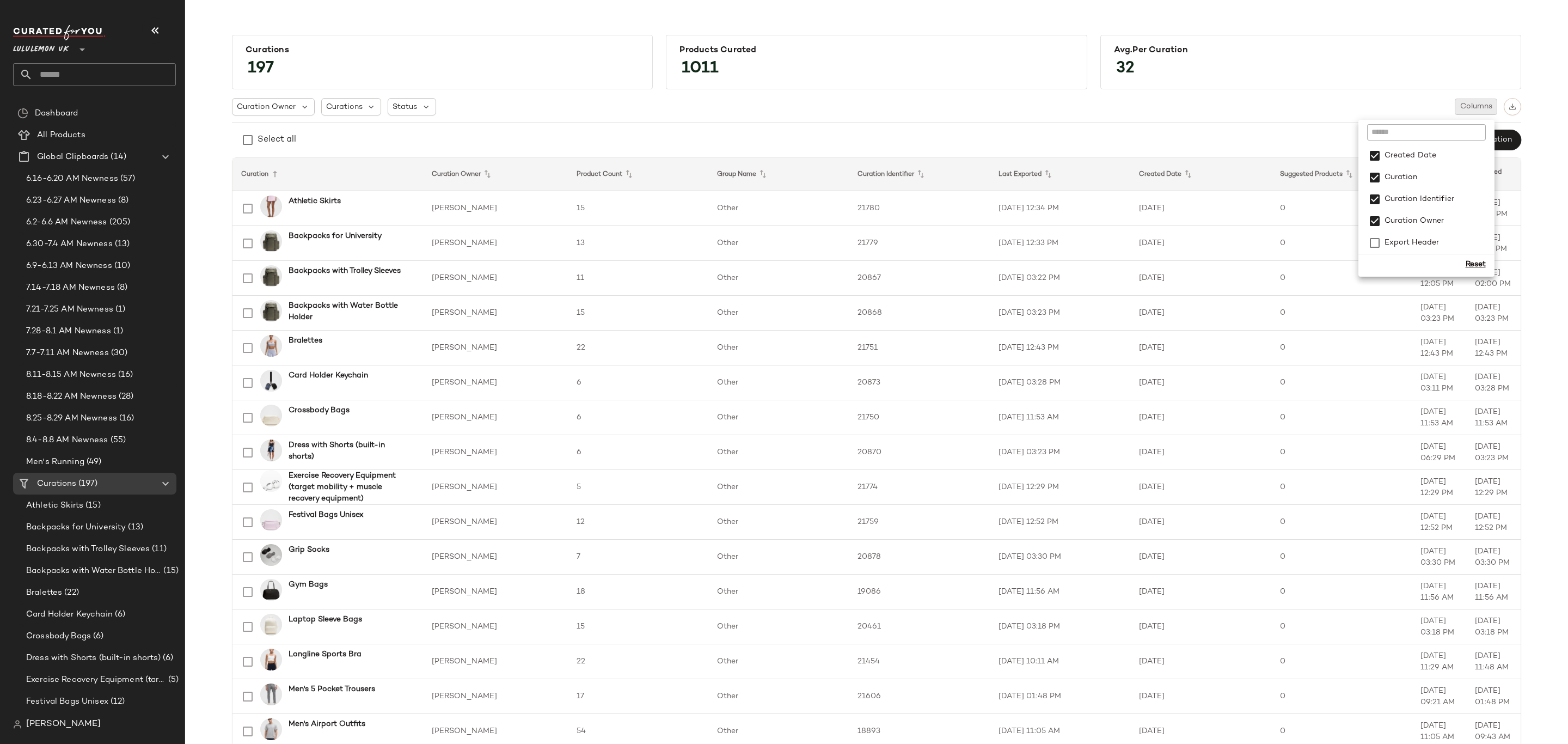
click at [1307, 108] on div "Curation Owner Curations Status Columns" at bounding box center [877, 107] width 1289 height 18
